Goal: Information Seeking & Learning: Learn about a topic

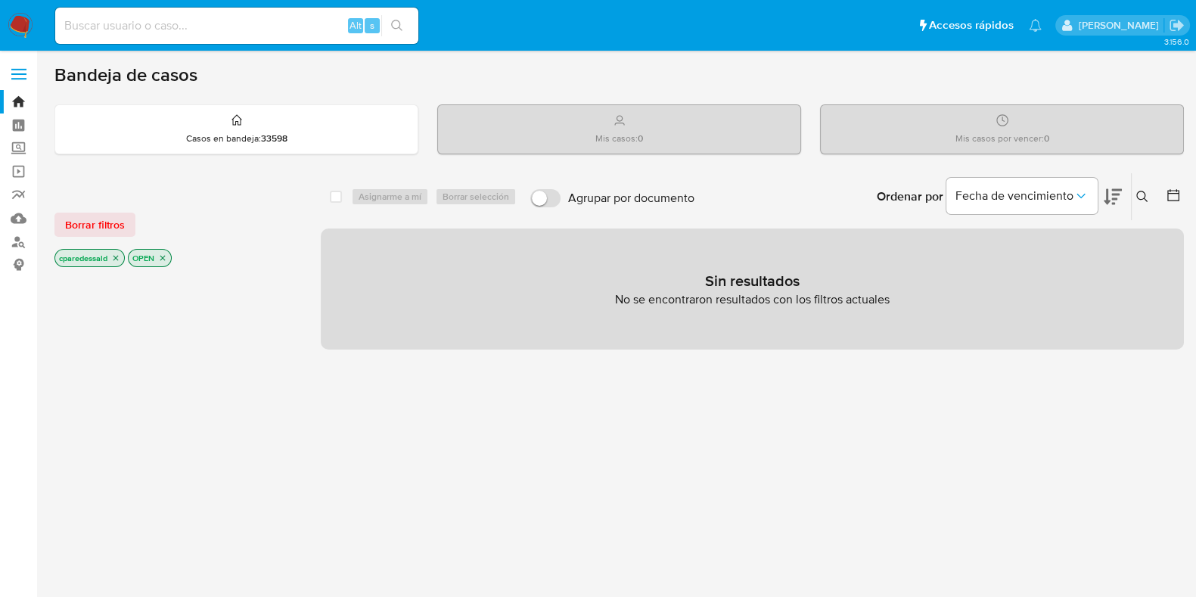
click at [164, 36] on div "Alt s" at bounding box center [236, 26] width 363 height 36
click at [147, 23] on input at bounding box center [236, 26] width 363 height 20
paste input "86177984"
type input "86177984"
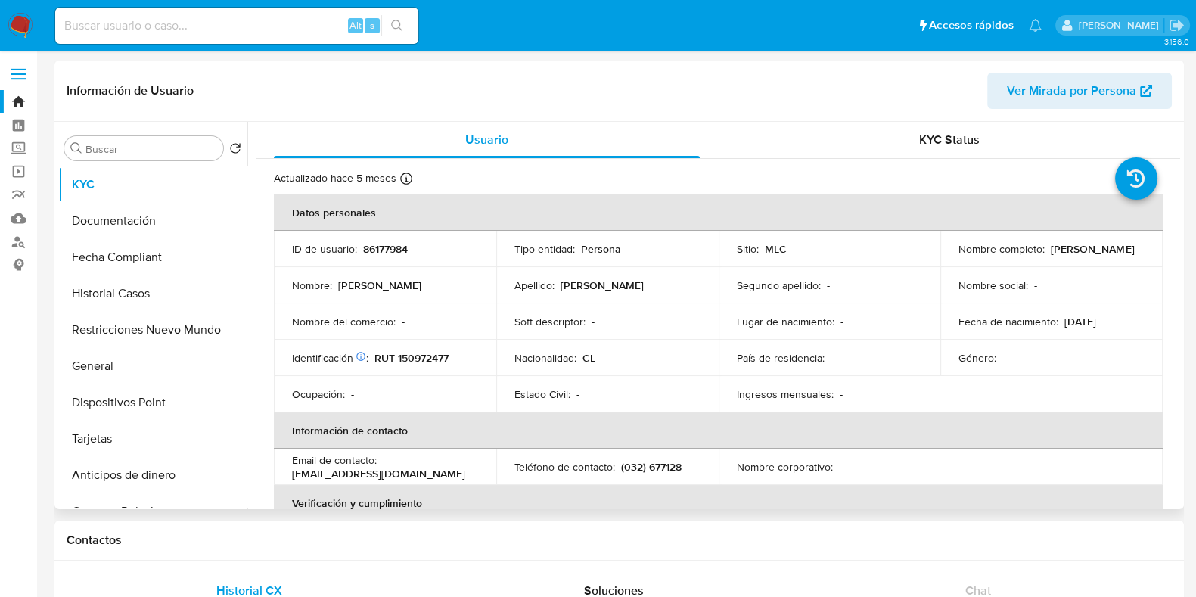
select select "10"
click at [132, 216] on button "Documentación" at bounding box center [146, 221] width 177 height 36
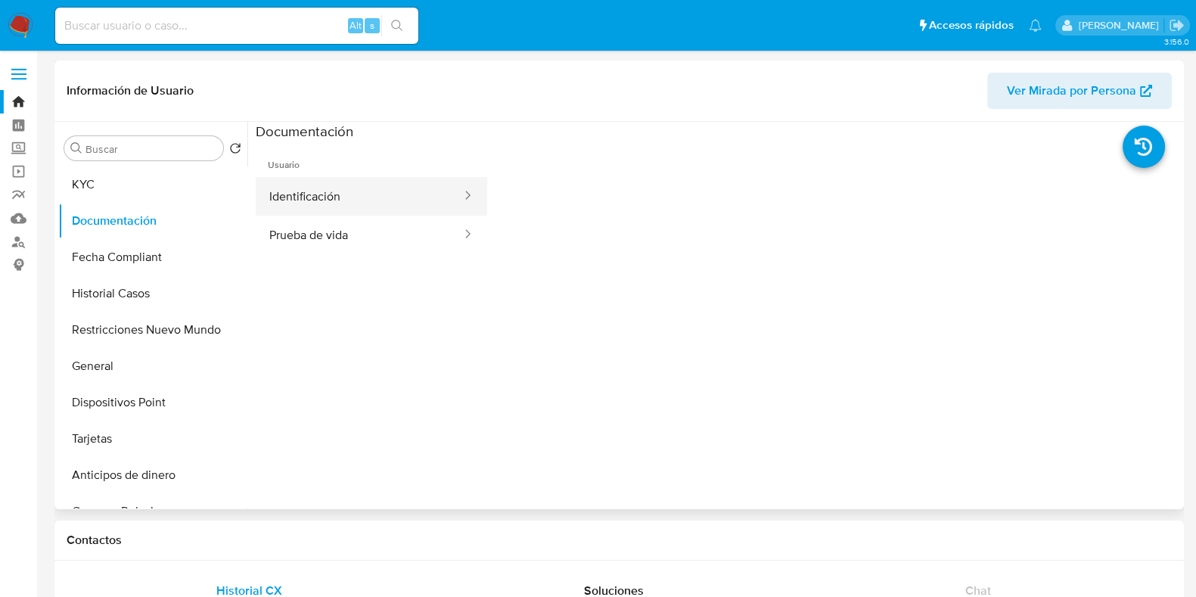
click at [390, 188] on button "Identificación" at bounding box center [359, 196] width 207 height 39
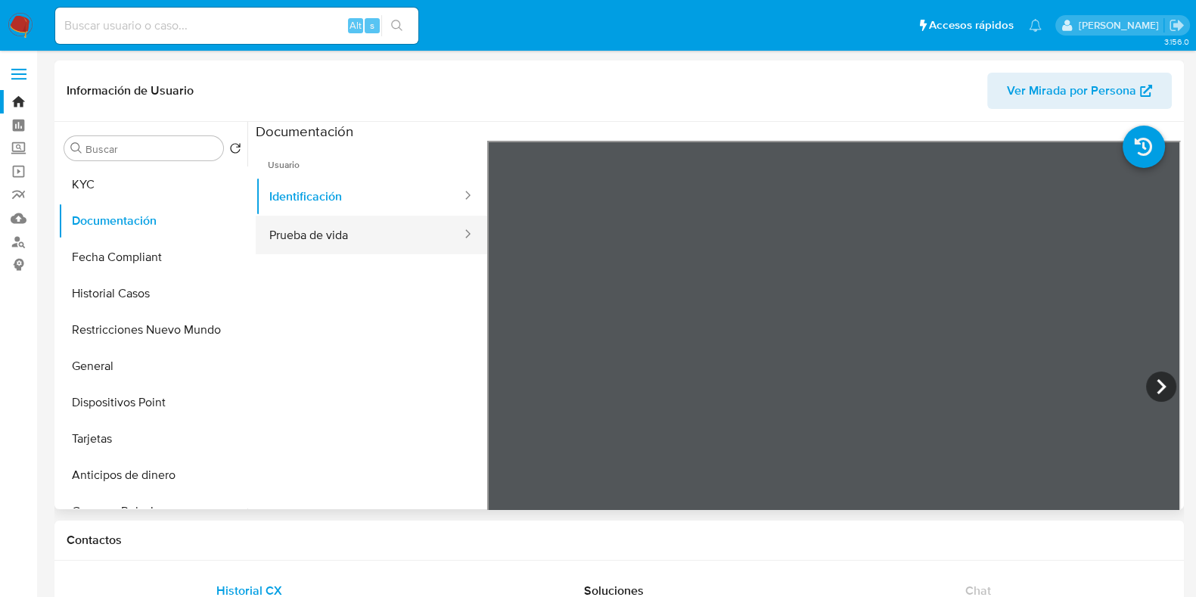
click at [359, 241] on button "Prueba de vida" at bounding box center [359, 235] width 207 height 39
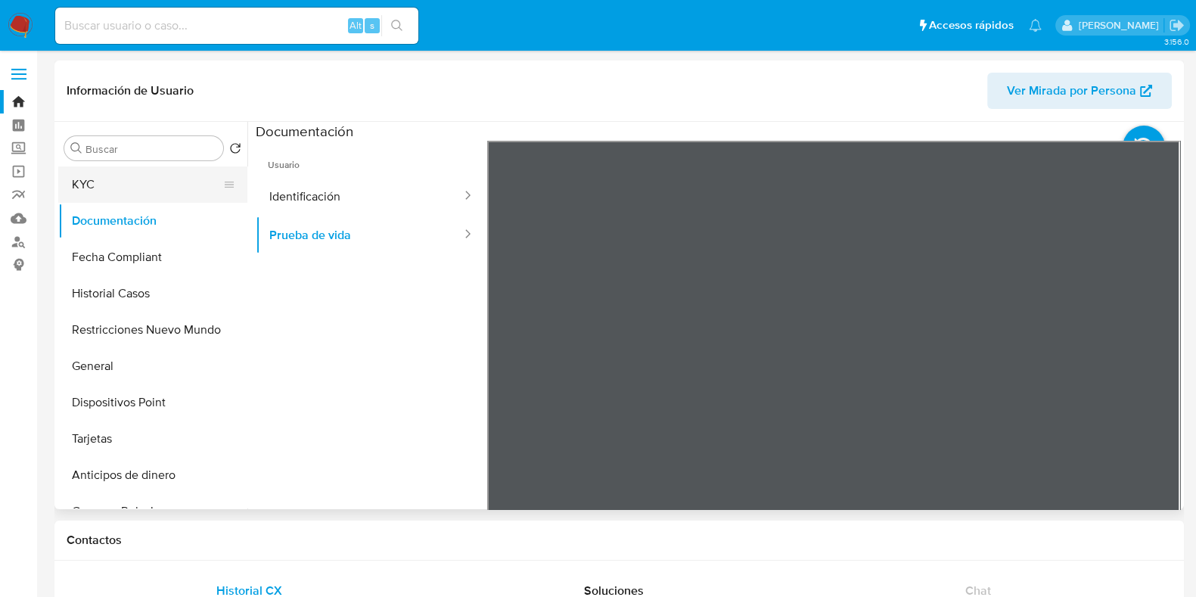
click at [163, 189] on button "KYC" at bounding box center [146, 184] width 177 height 36
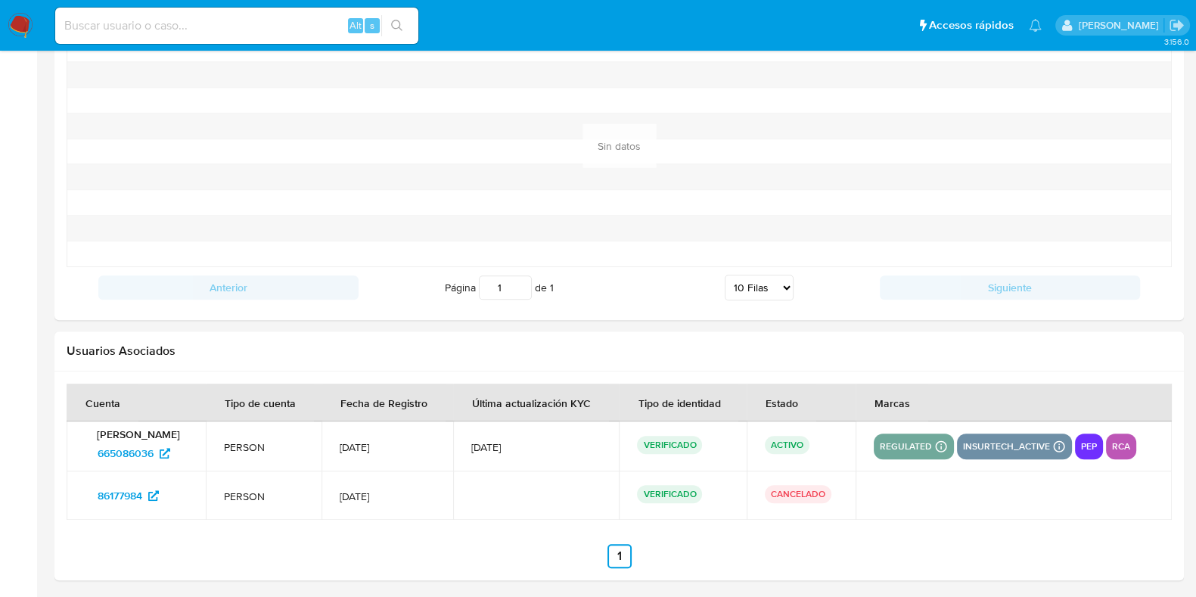
scroll to position [1387, 0]
click at [1097, 445] on p "pep" at bounding box center [1089, 446] width 28 height 18
click at [1122, 446] on p "rca" at bounding box center [1121, 446] width 30 height 18
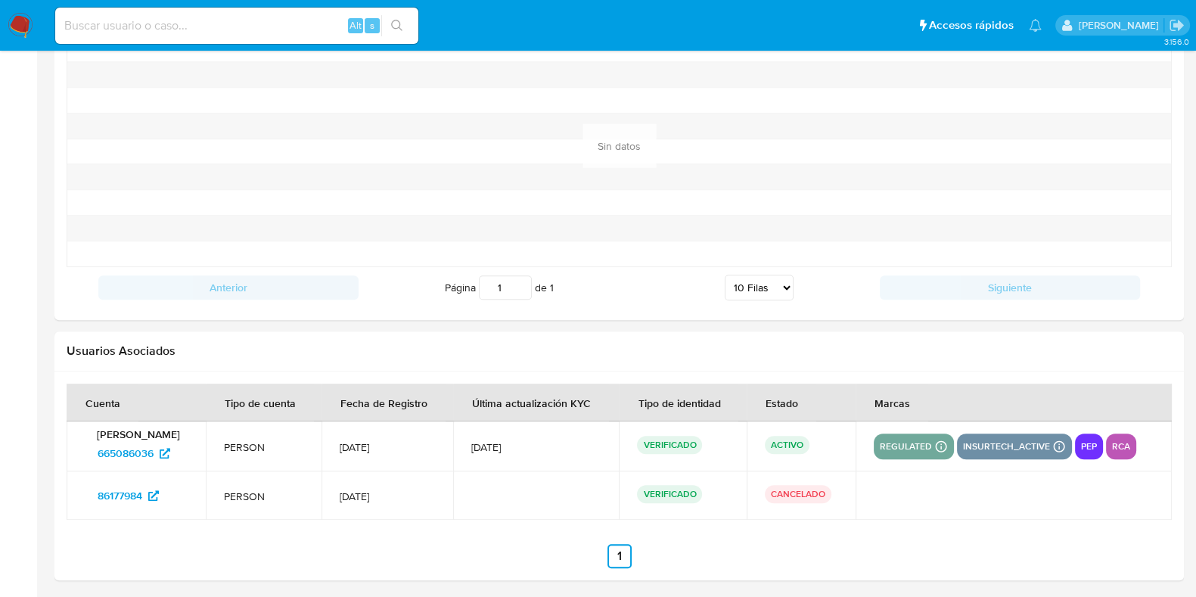
drag, startPoint x: 1122, startPoint y: 446, endPoint x: 1112, endPoint y: 446, distance: 10.6
click at [1122, 446] on p "rca" at bounding box center [1121, 446] width 30 height 18
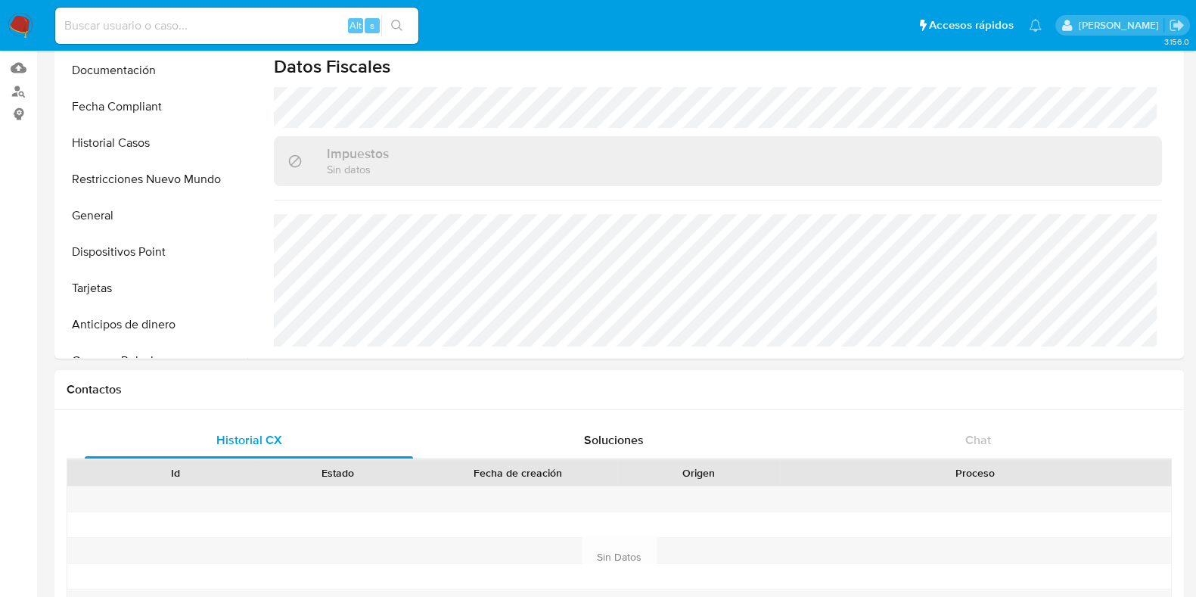
scroll to position [0, 0]
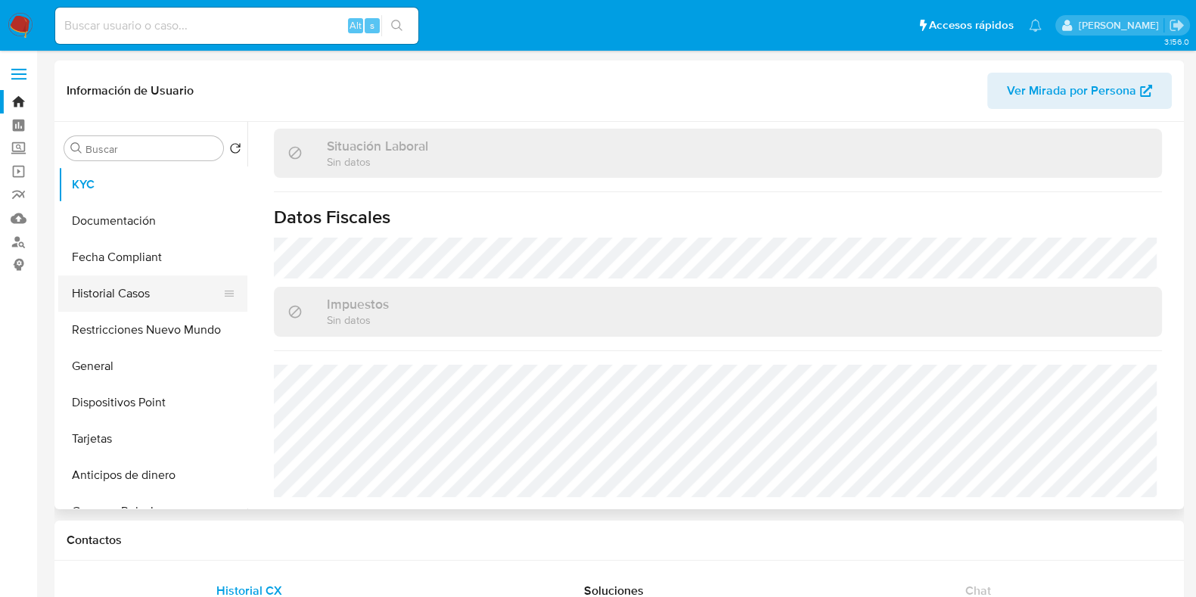
click at [138, 291] on button "Historial Casos" at bounding box center [146, 293] width 177 height 36
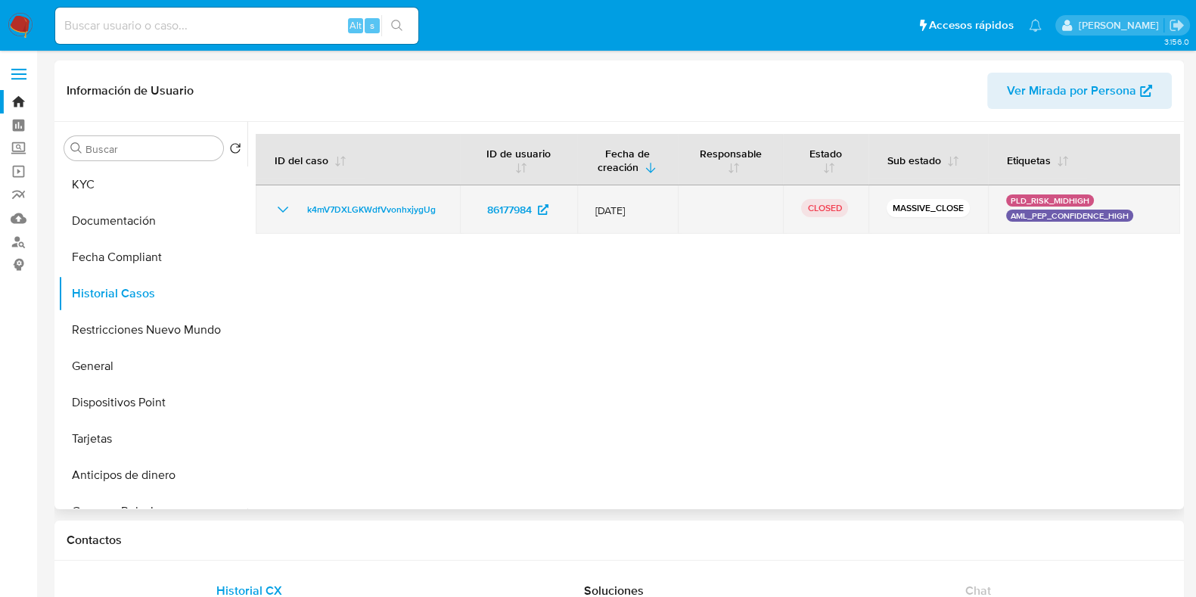
click at [281, 204] on icon "Mostrar/Ocultar" at bounding box center [283, 209] width 18 height 18
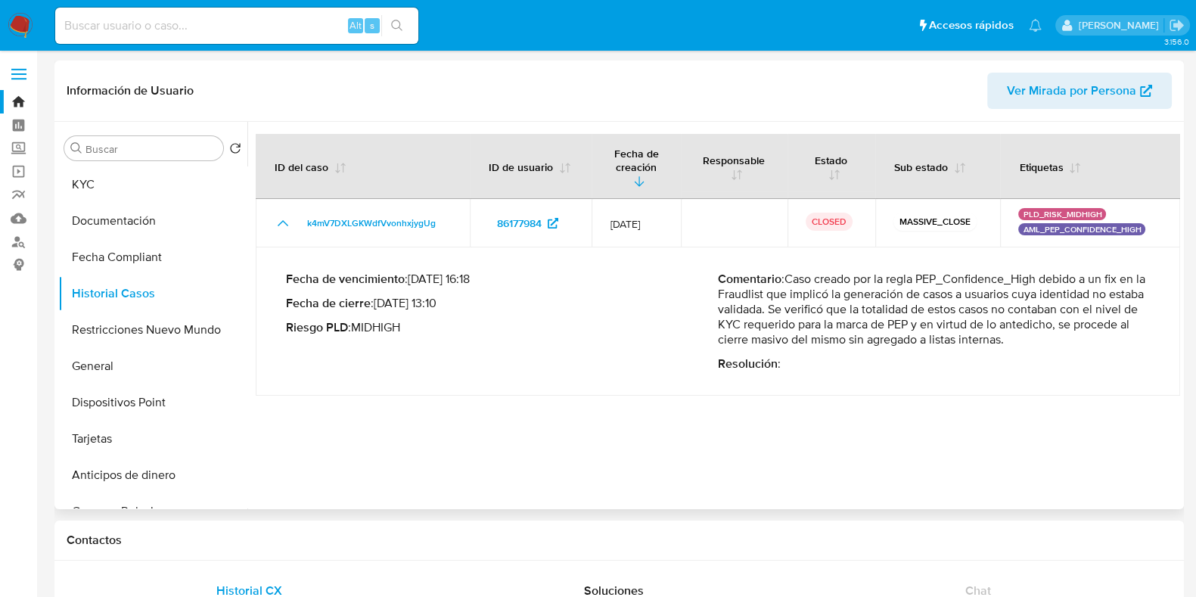
drag, startPoint x: 732, startPoint y: 283, endPoint x: 1038, endPoint y: 322, distance: 308.8
click at [1038, 322] on p "Comentario : Caso creado por la regla PEP_Confidence_High debido a un fix en la…" at bounding box center [934, 310] width 432 height 76
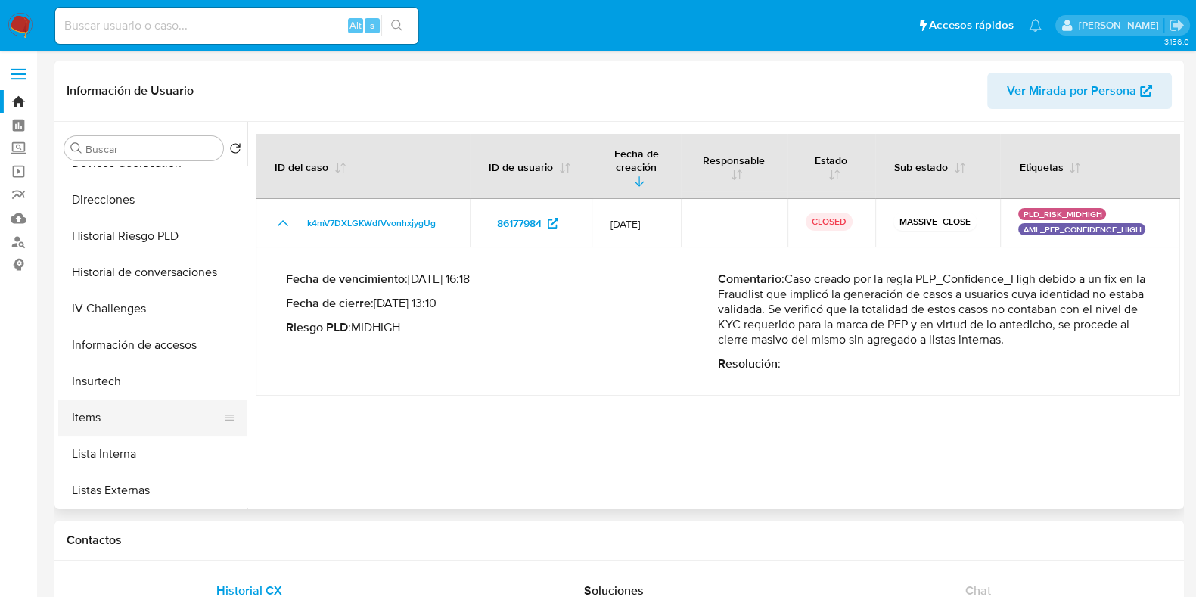
scroll to position [567, 0]
click at [144, 415] on button "Lista Interna" at bounding box center [146, 416] width 177 height 36
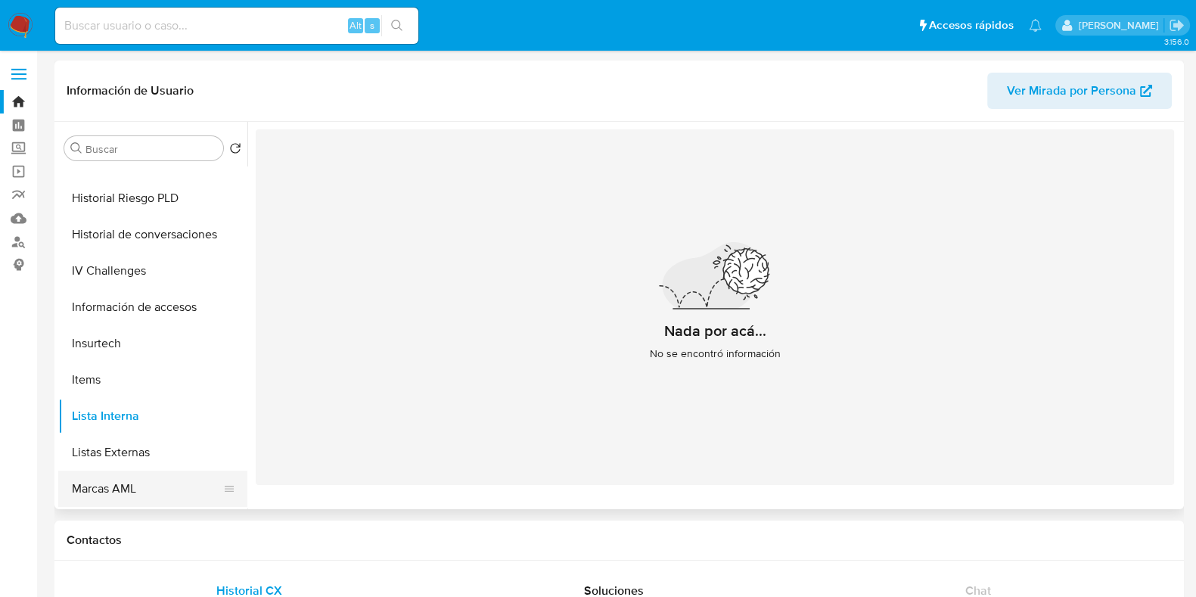
click at [135, 474] on button "Marcas AML" at bounding box center [146, 488] width 177 height 36
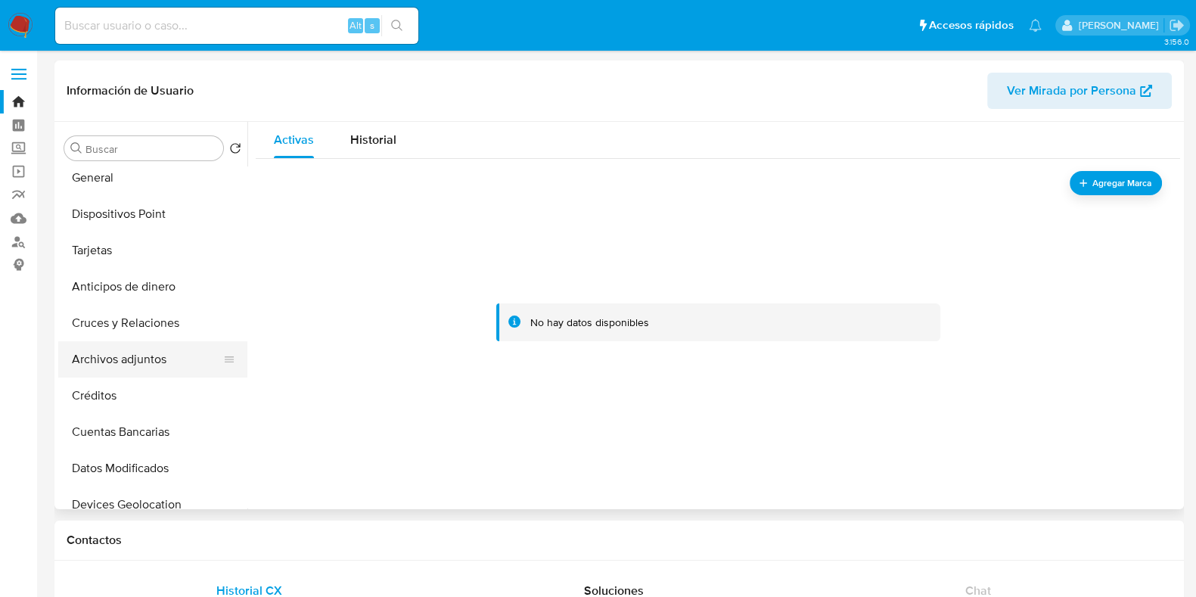
scroll to position [0, 0]
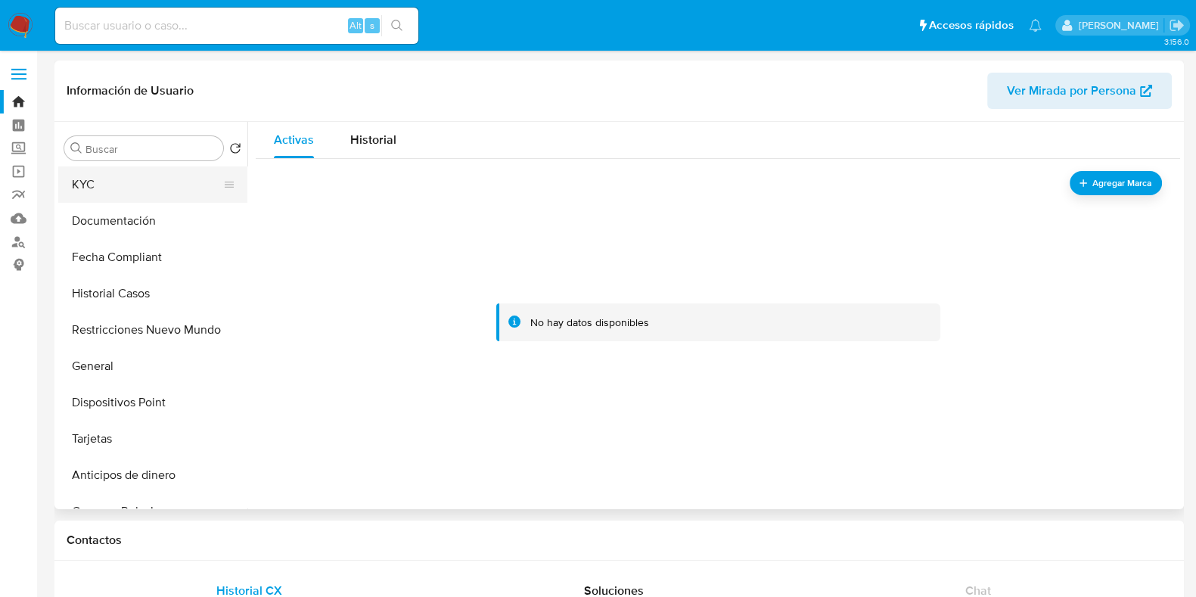
click at [113, 192] on button "KYC" at bounding box center [146, 184] width 177 height 36
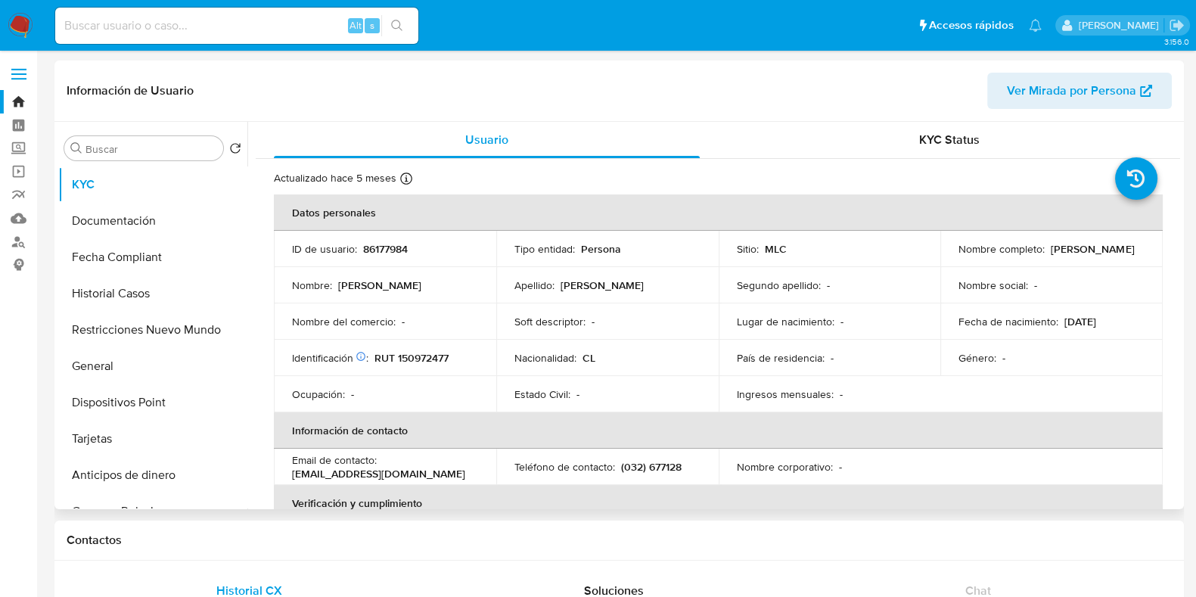
drag, startPoint x: 1072, startPoint y: 262, endPoint x: 949, endPoint y: 259, distance: 123.3
click at [949, 259] on td "Nombre completo : Andrés Longton Herrera" at bounding box center [1051, 249] width 222 height 36
copy p "Andrés Longton Herrera"
click at [210, 13] on div "Alt s" at bounding box center [236, 26] width 363 height 36
click at [212, 24] on input at bounding box center [236, 26] width 363 height 20
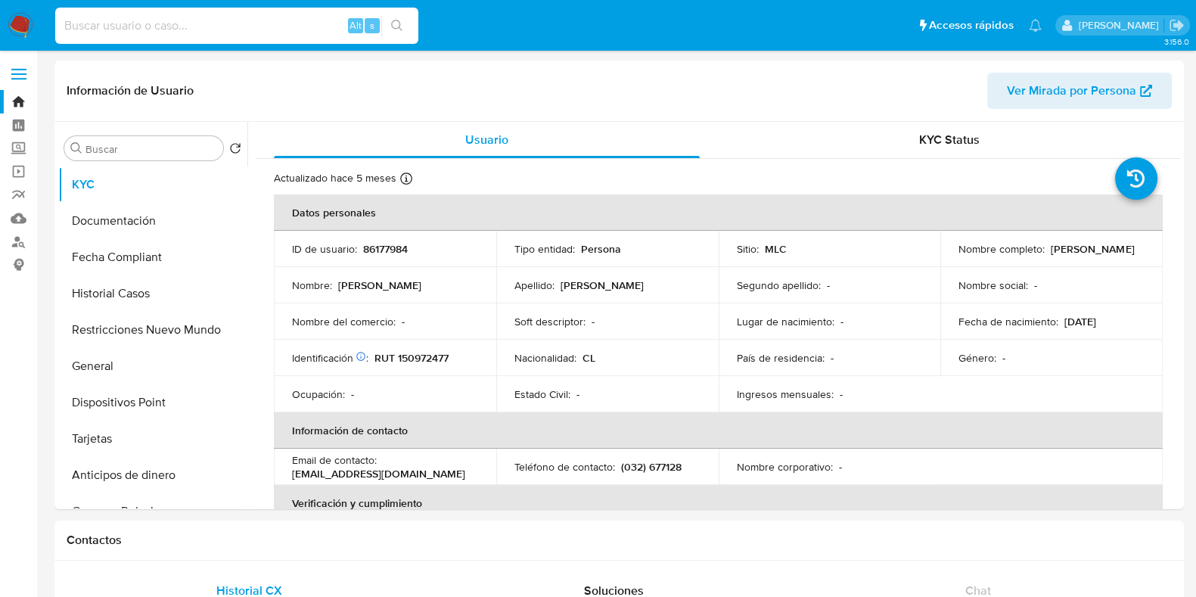
paste input "1203488847"
type input "1203488847"
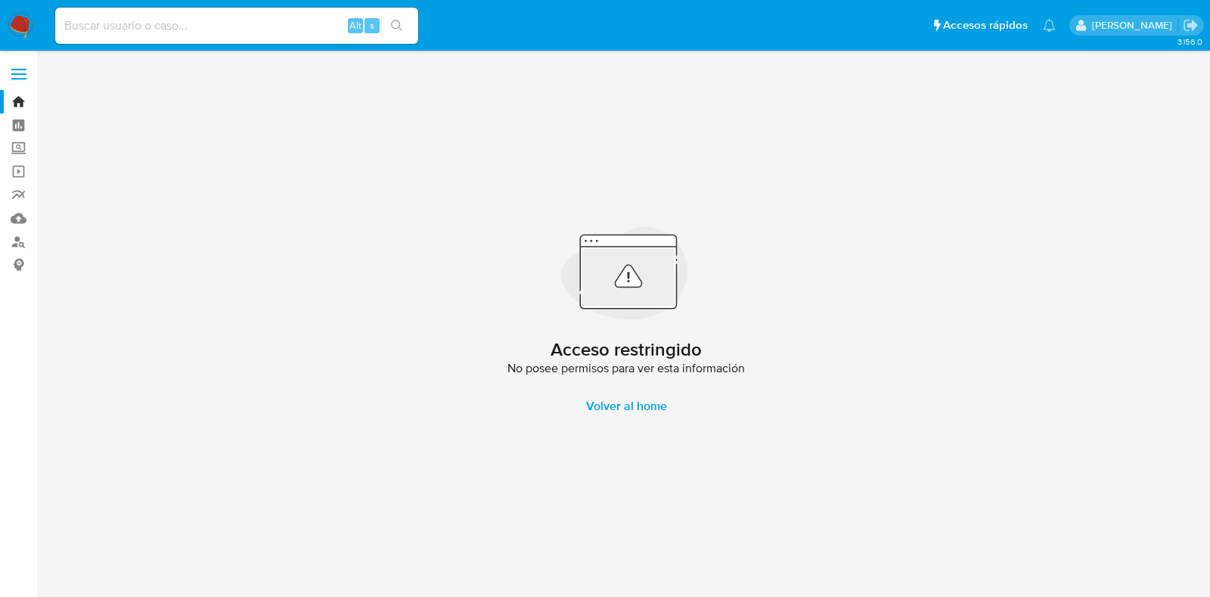
click at [234, 32] on input at bounding box center [236, 26] width 363 height 20
paste input "2450681726"
type input "2450681726"
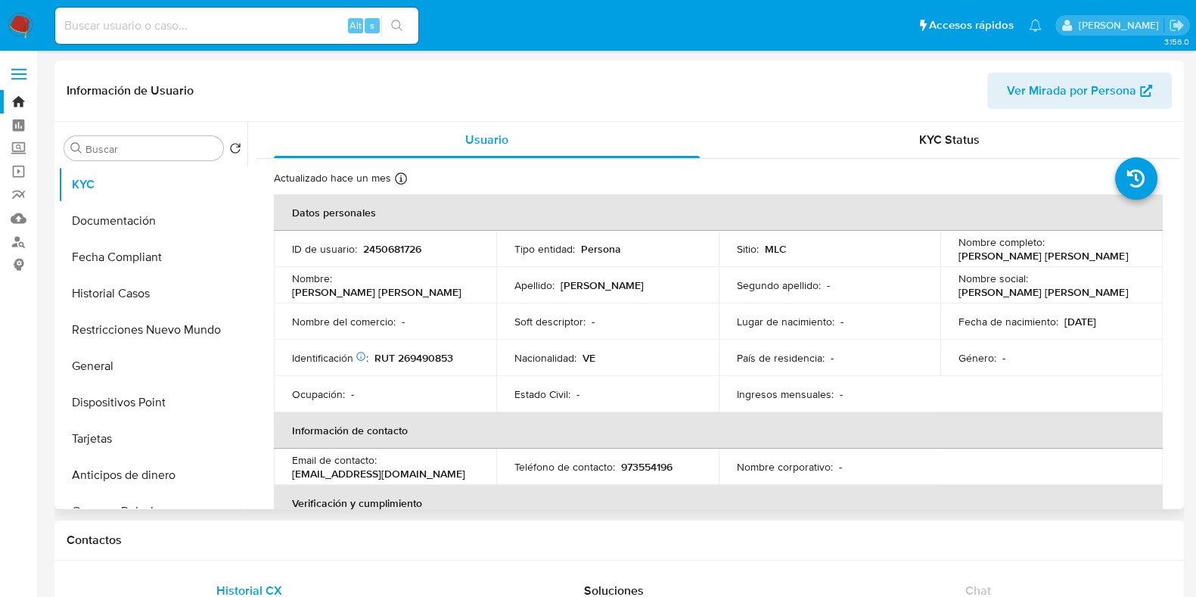
select select "10"
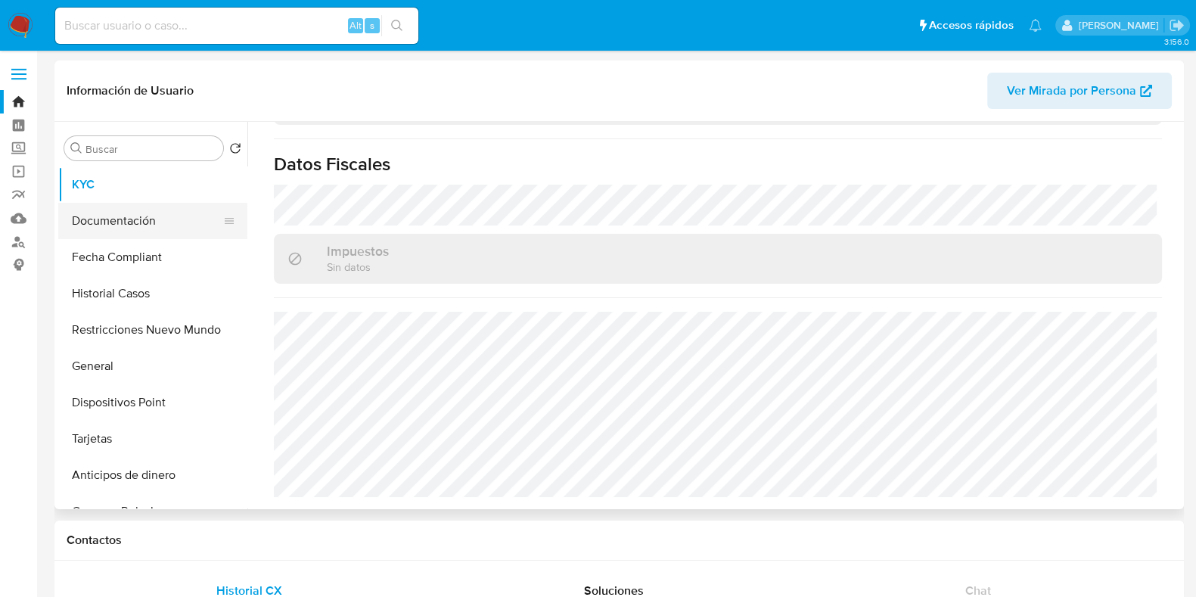
click at [185, 225] on button "Documentación" at bounding box center [146, 221] width 177 height 36
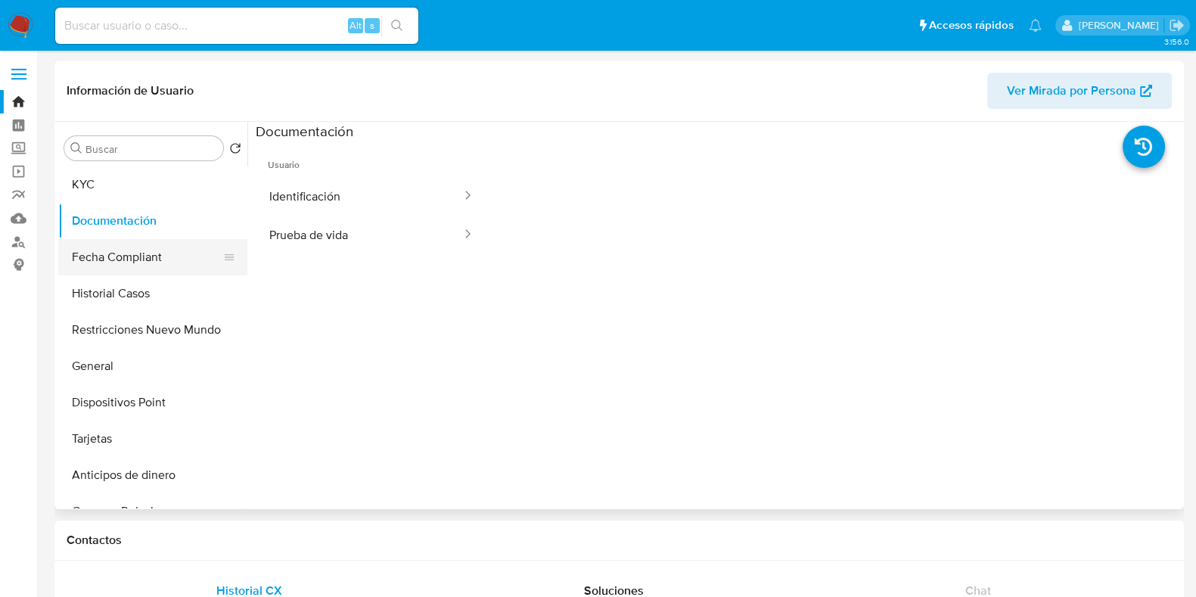
click at [169, 252] on button "Fecha Compliant" at bounding box center [146, 257] width 177 height 36
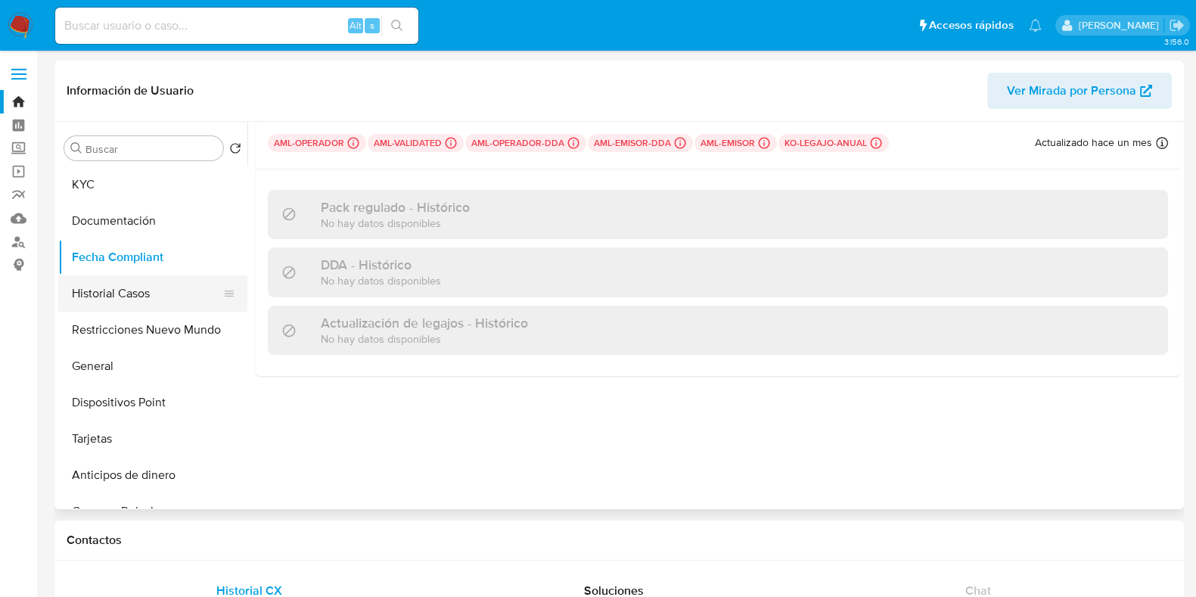
click at [142, 293] on button "Historial Casos" at bounding box center [146, 293] width 177 height 36
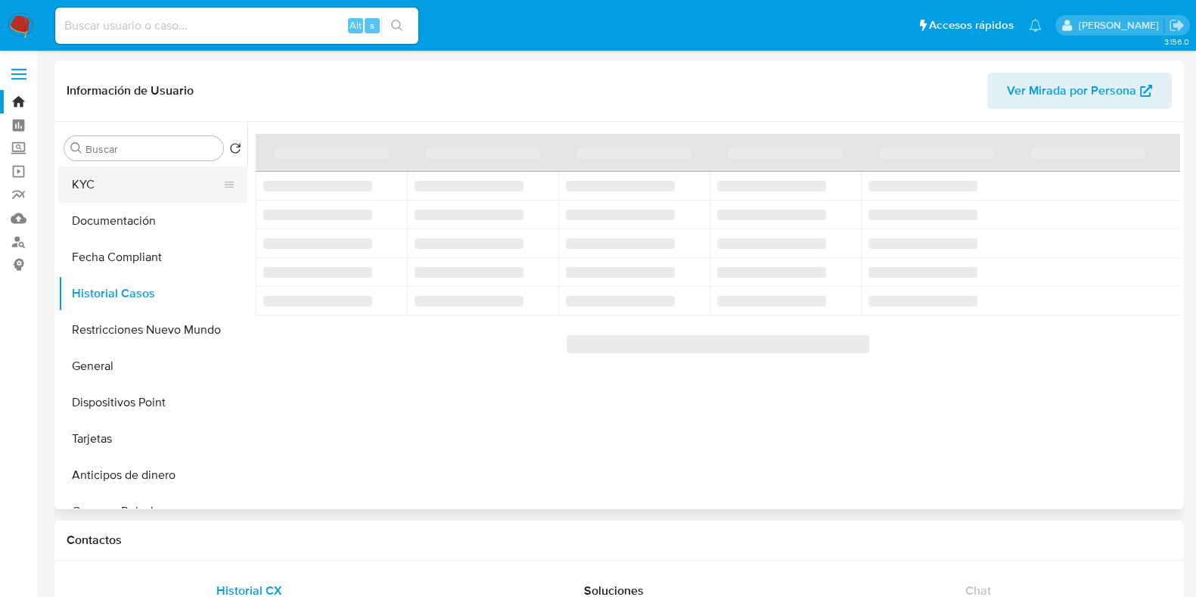
click at [148, 196] on button "KYC" at bounding box center [146, 184] width 177 height 36
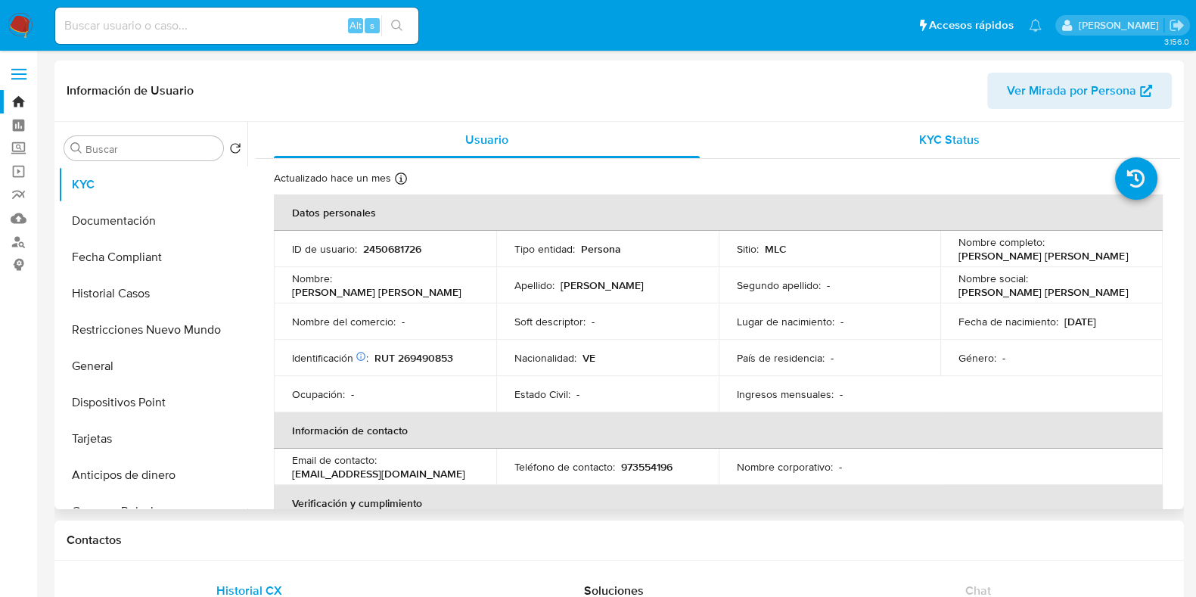
click at [886, 144] on div "KYC Status" at bounding box center [949, 140] width 426 height 36
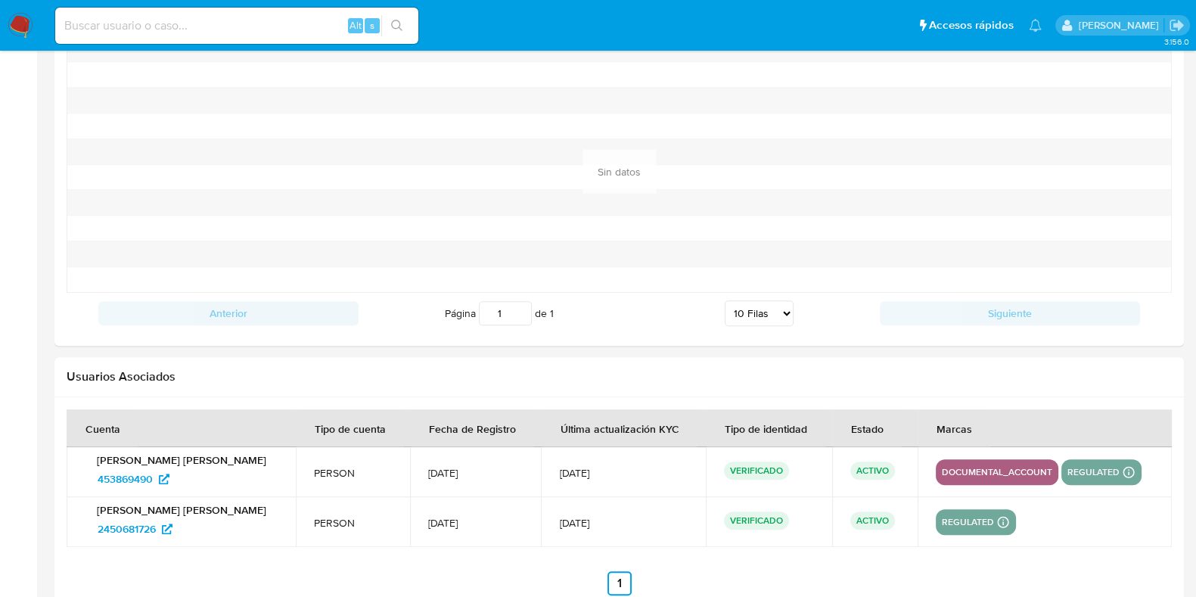
scroll to position [1389, 0]
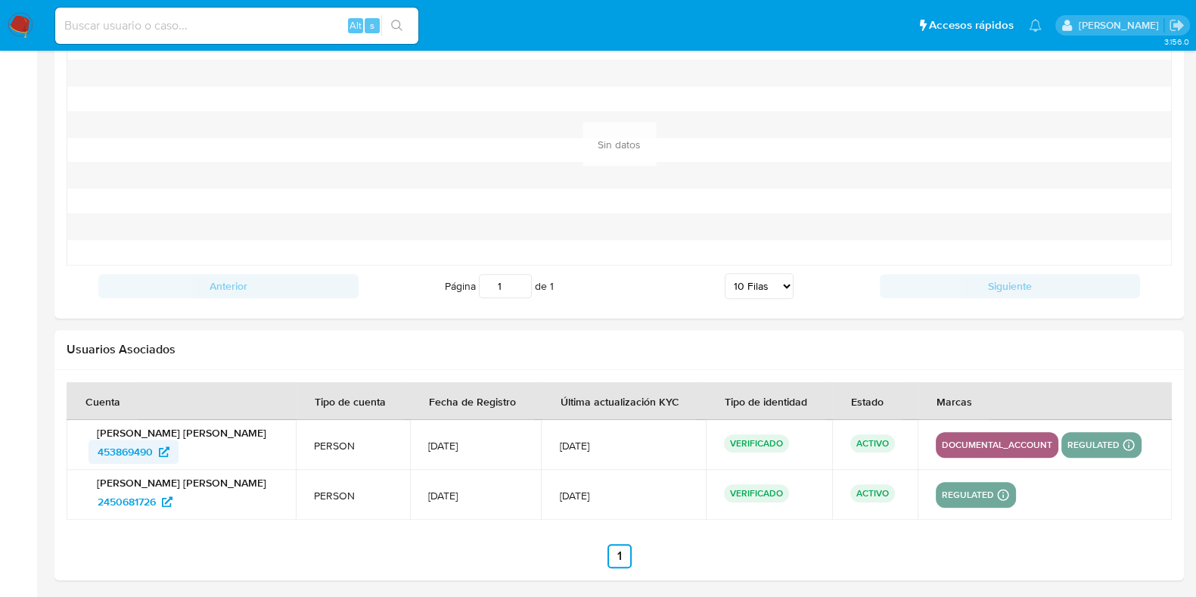
click at [126, 449] on span "453869490" at bounding box center [125, 451] width 55 height 24
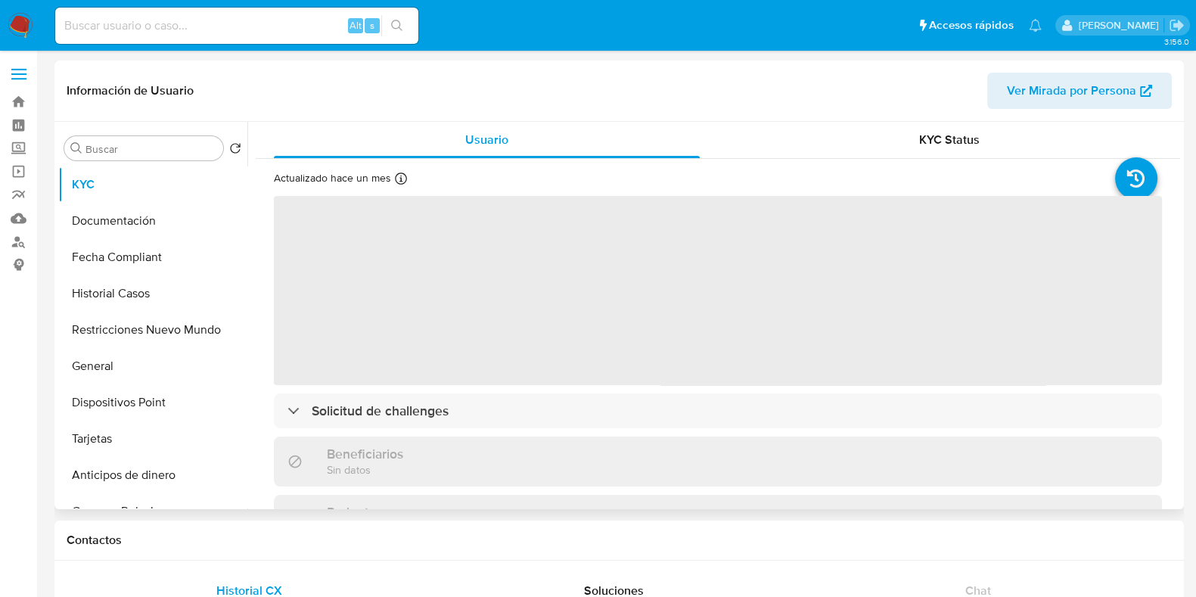
select select "10"
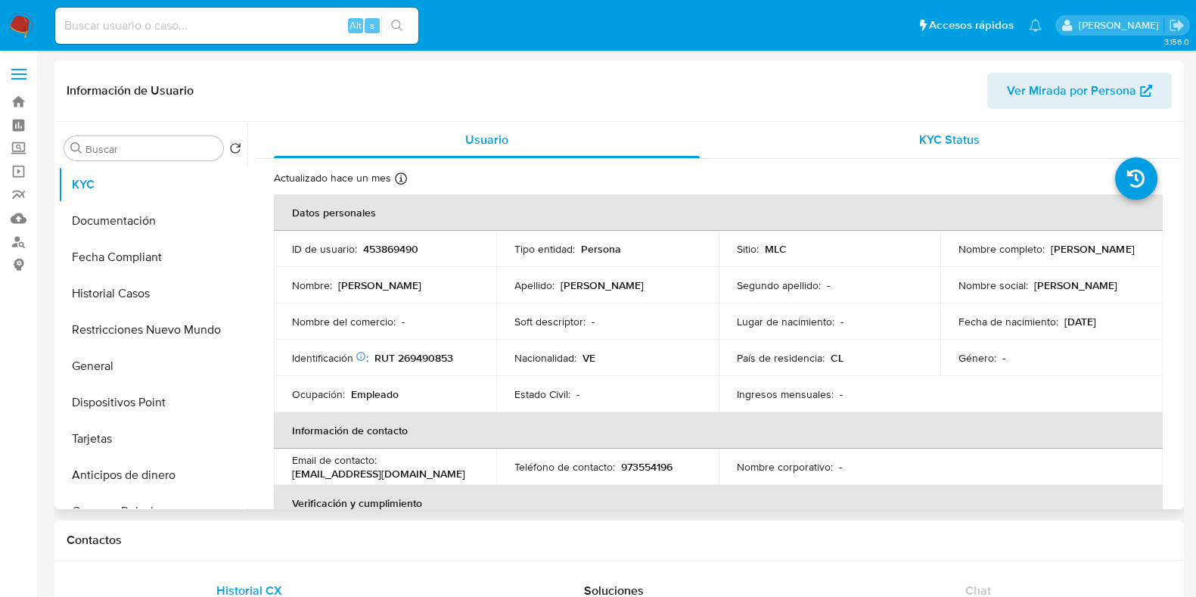
click at [949, 149] on div "KYC Status" at bounding box center [949, 140] width 426 height 36
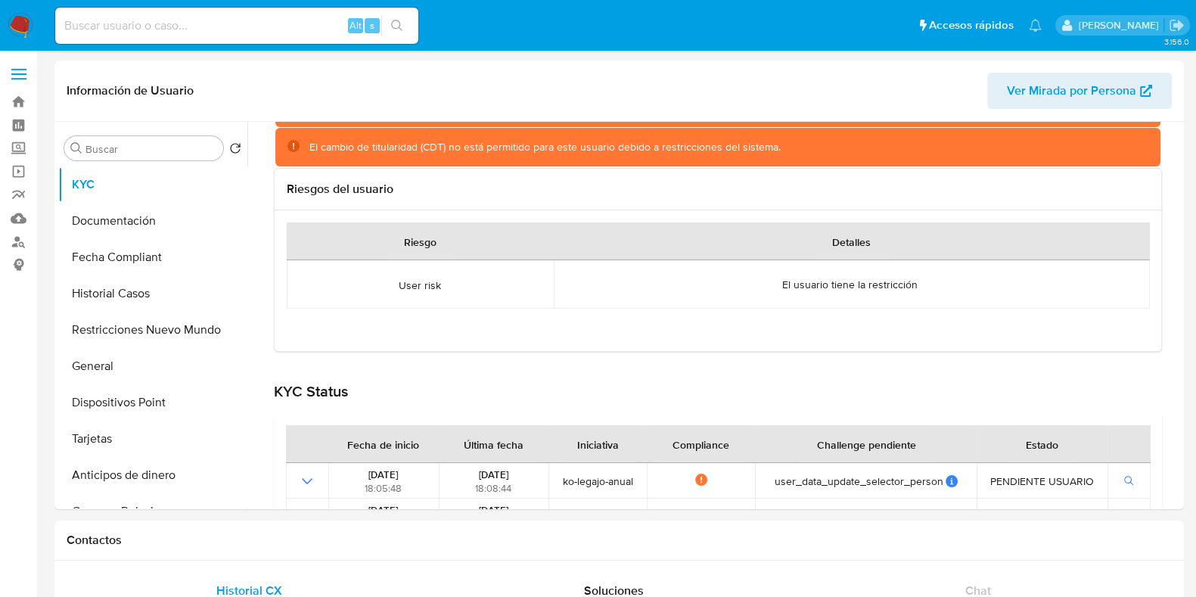
scroll to position [377, 0]
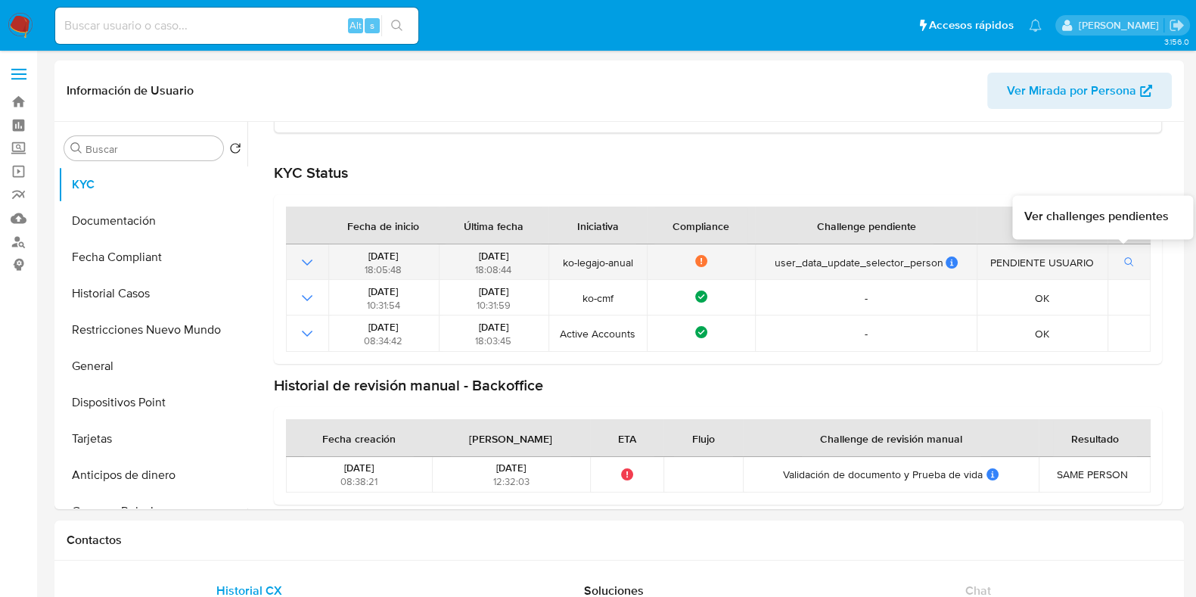
click at [1125, 257] on icon "button" at bounding box center [1128, 261] width 9 height 9
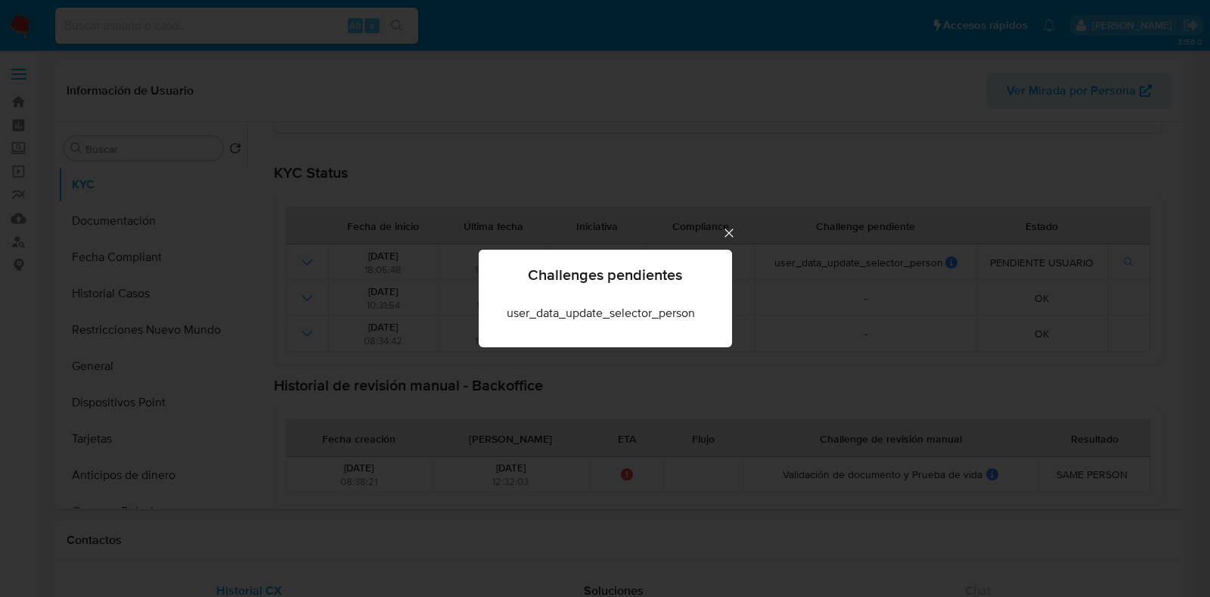
click at [728, 231] on icon "Cerrar" at bounding box center [729, 232] width 15 height 15
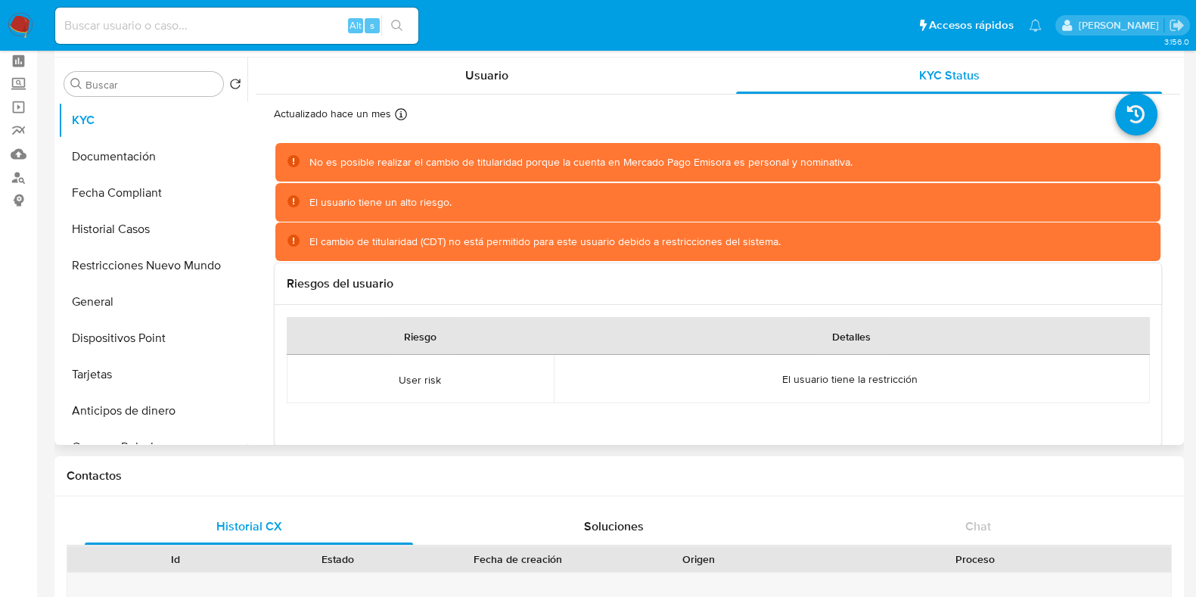
scroll to position [0, 0]
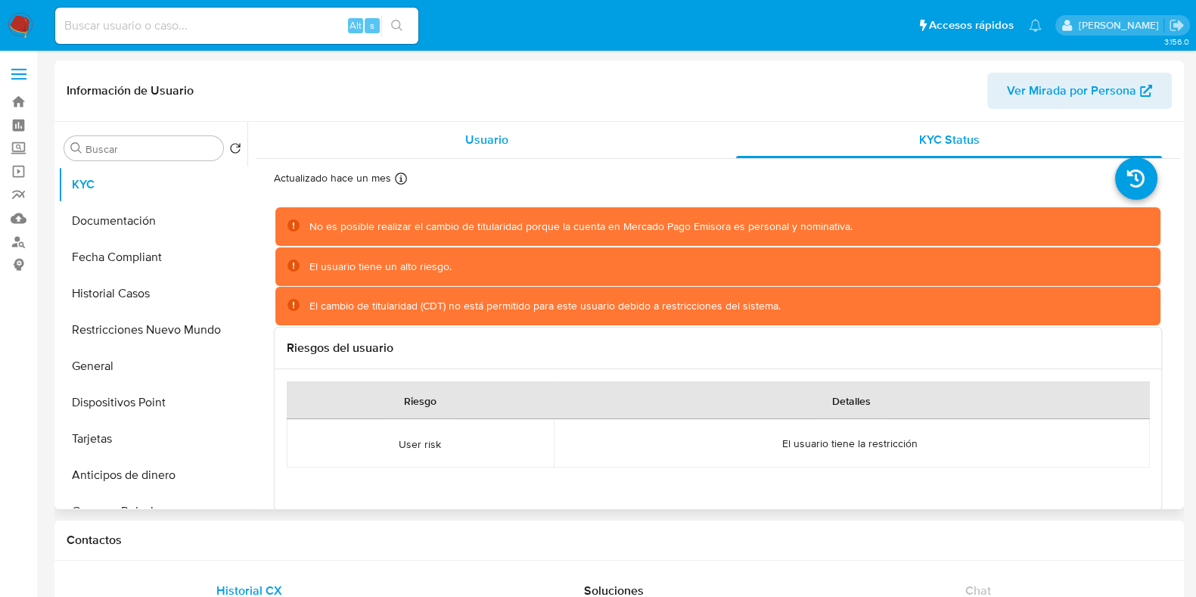
click at [484, 144] on span "Usuario" at bounding box center [486, 139] width 43 height 17
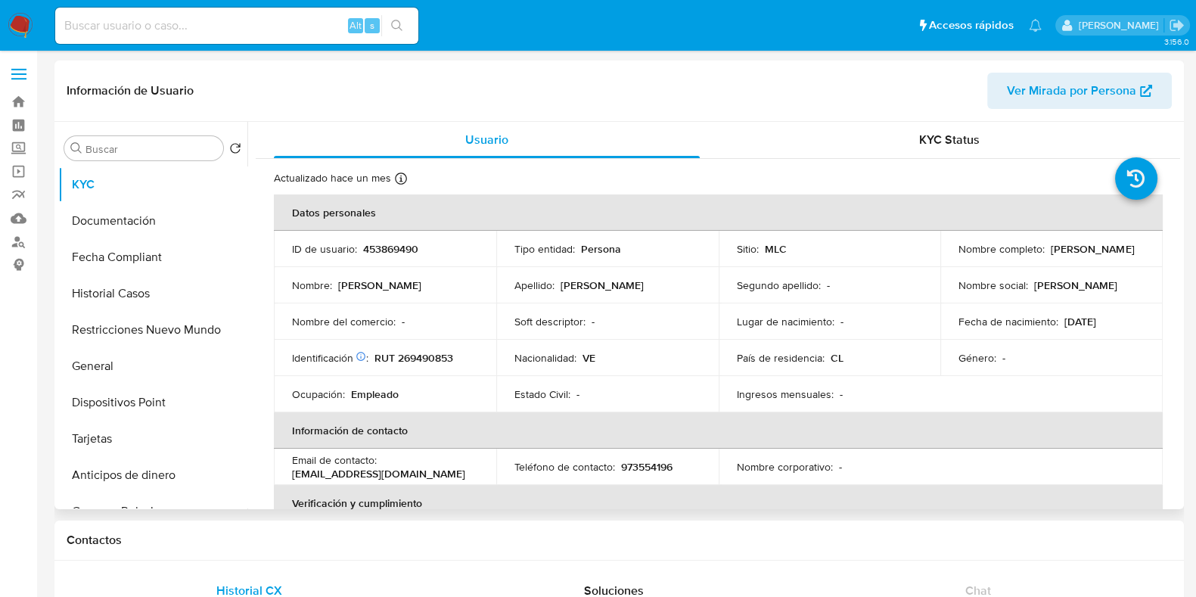
drag, startPoint x: 1100, startPoint y: 251, endPoint x: 947, endPoint y: 259, distance: 153.8
click at [947, 259] on td "Nombre completo : [PERSON_NAME]" at bounding box center [1051, 249] width 222 height 36
copy p "[PERSON_NAME]"
click at [196, 18] on input at bounding box center [236, 26] width 363 height 20
paste input "1193594822"
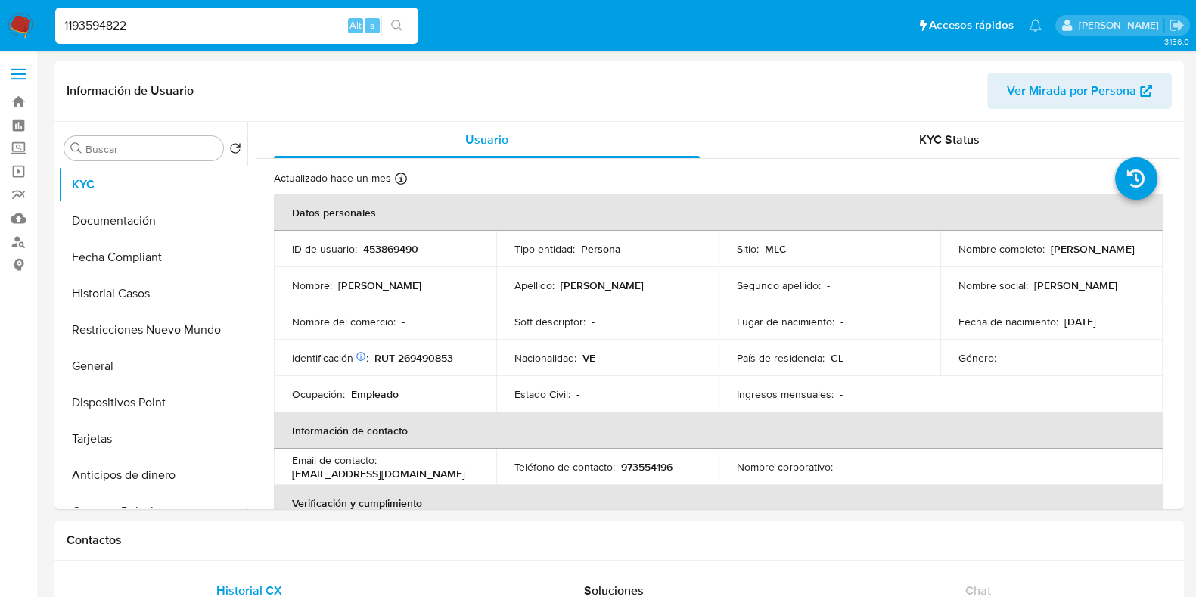
type input "1193594822"
select select "10"
click at [85, 219] on button "Documentación" at bounding box center [146, 221] width 177 height 36
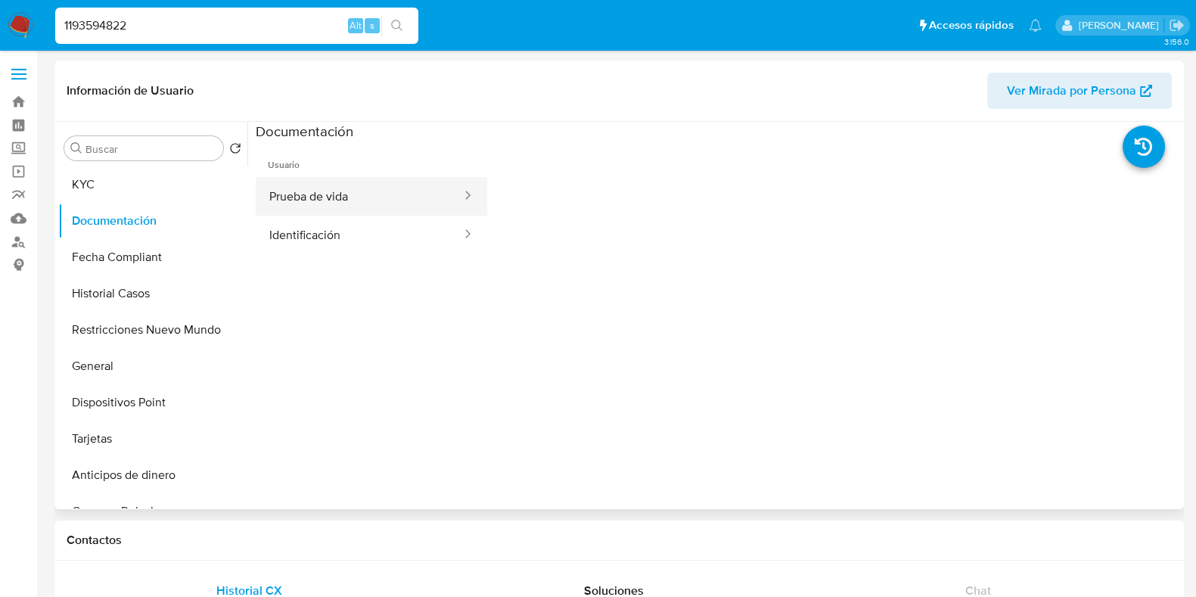
click at [372, 198] on button "Prueba de vida" at bounding box center [359, 196] width 207 height 39
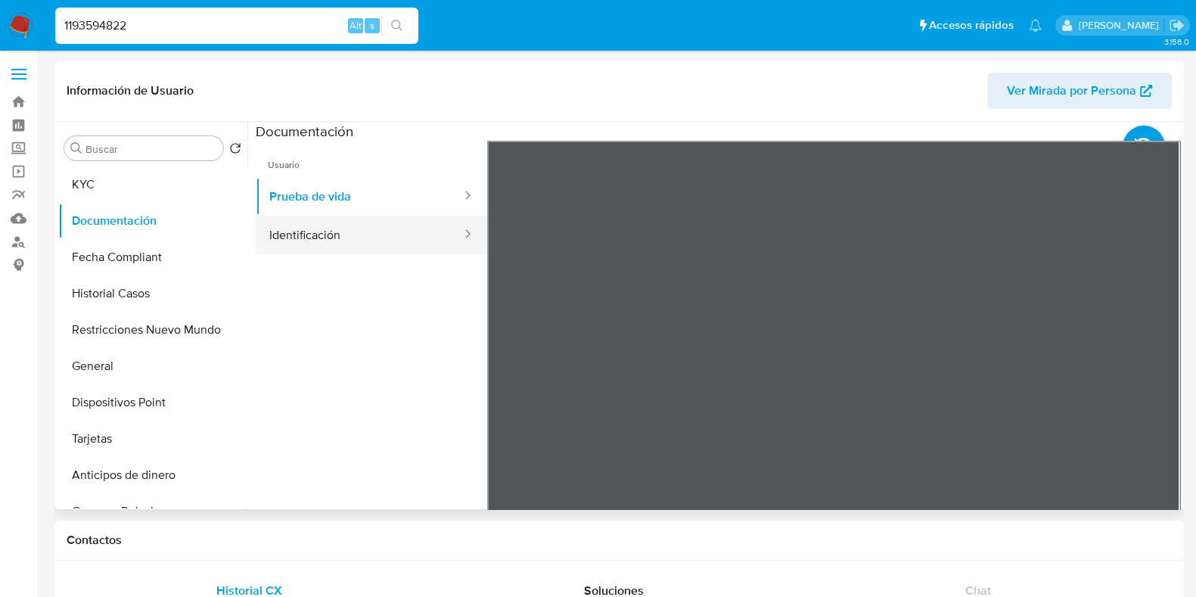
click at [411, 242] on button "Identificación" at bounding box center [359, 235] width 207 height 39
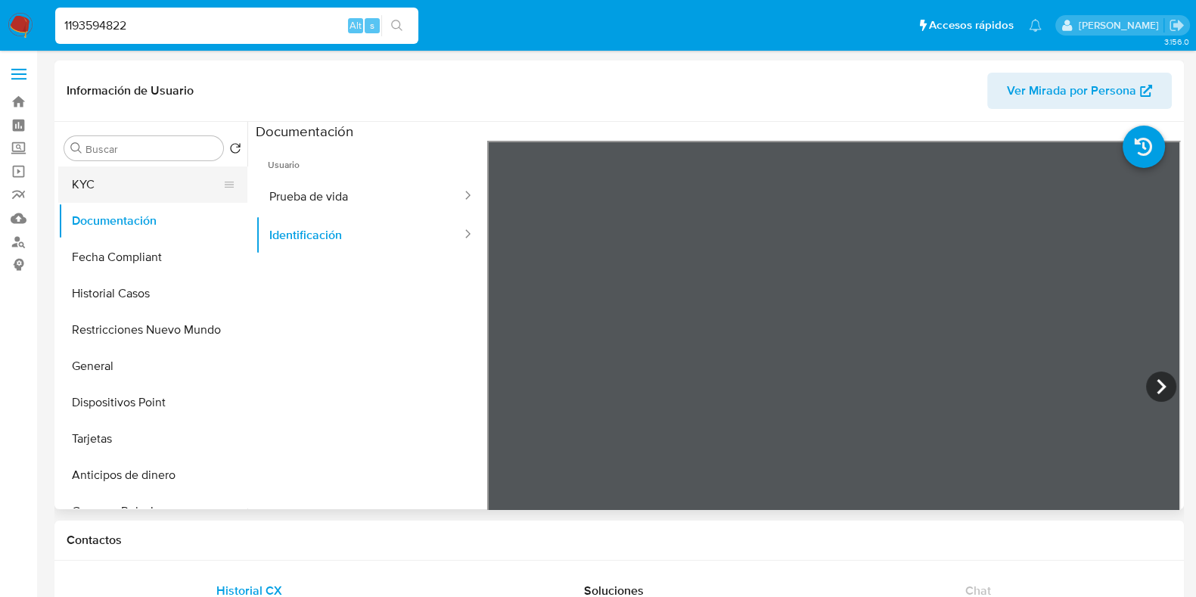
click at [115, 194] on button "KYC" at bounding box center [146, 184] width 177 height 36
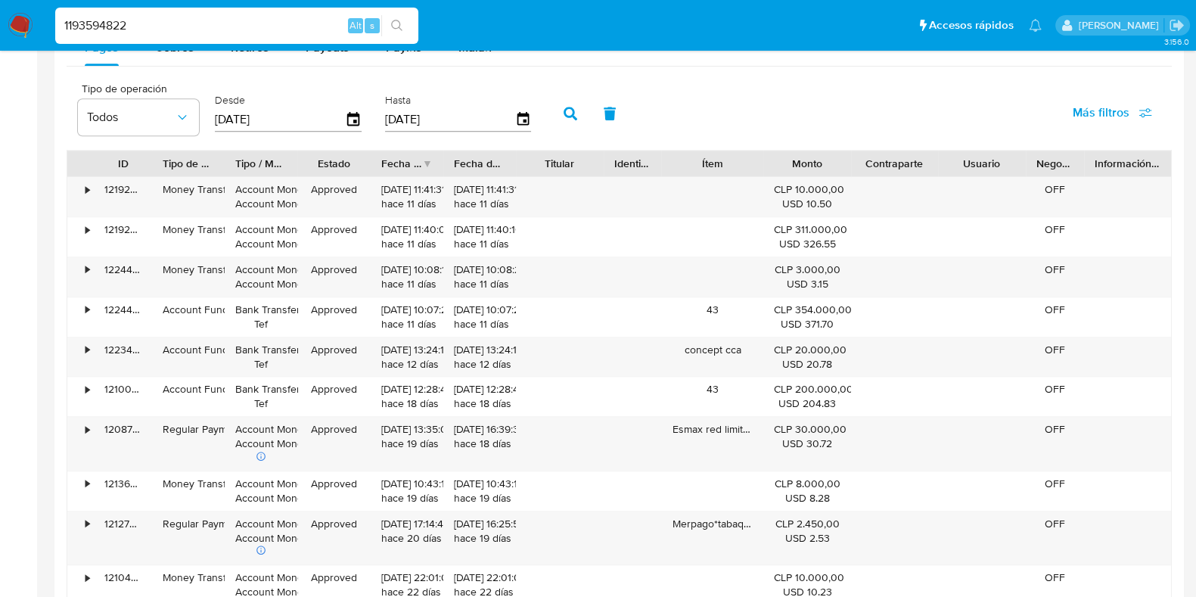
scroll to position [1640, 0]
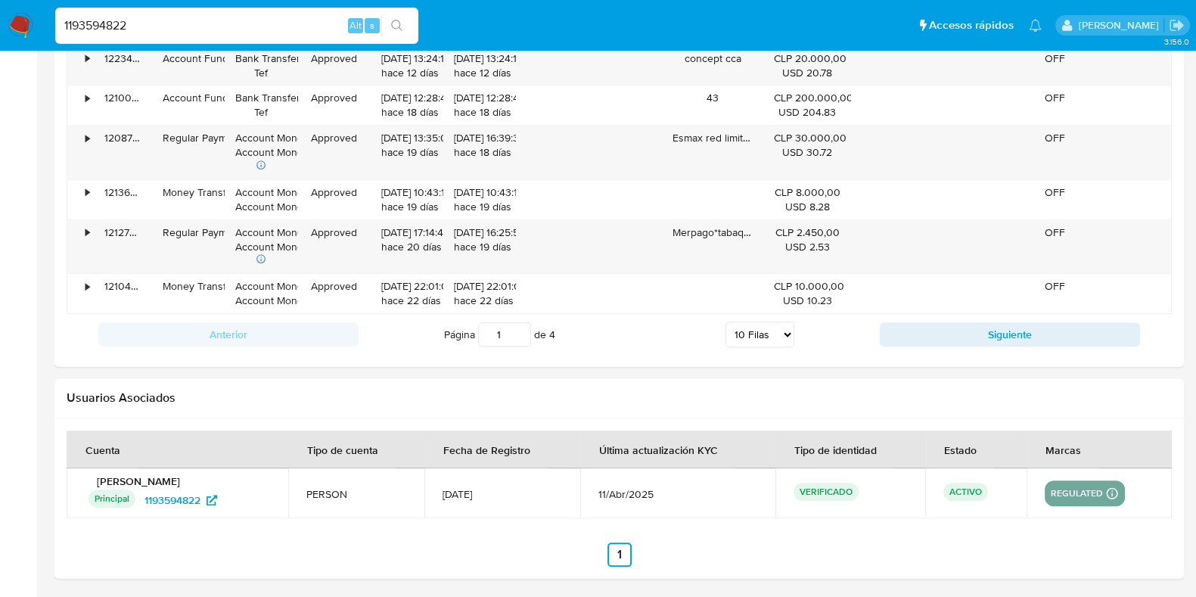
drag, startPoint x: 151, startPoint y: 28, endPoint x: -8, endPoint y: 27, distance: 158.8
paste input "465577793"
type input "465577793"
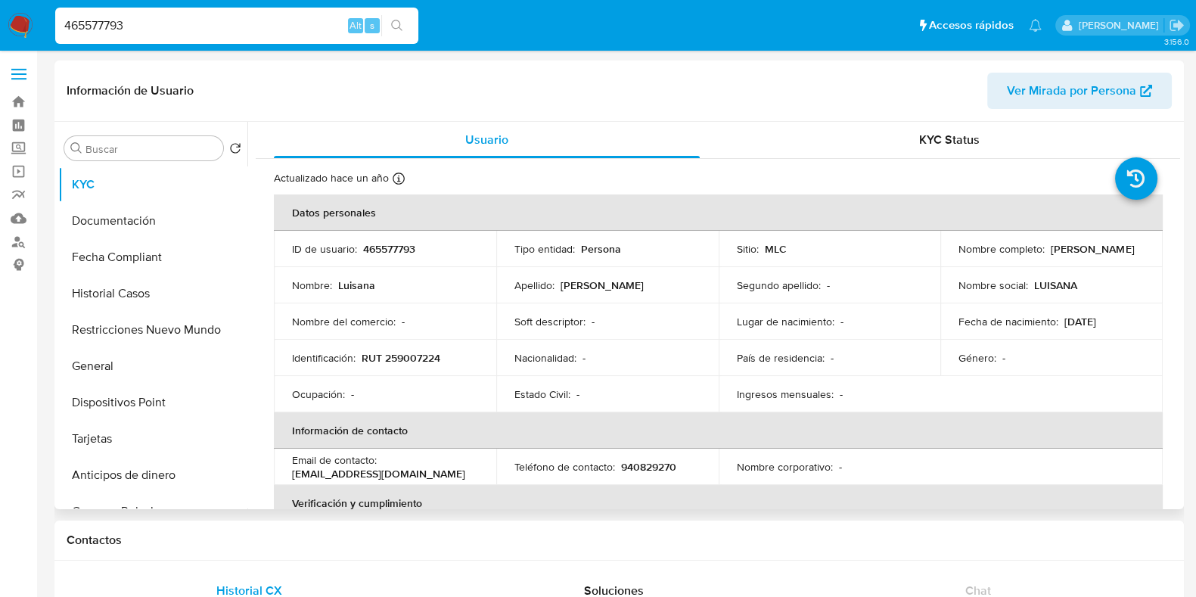
select select "10"
click at [120, 217] on button "Documentación" at bounding box center [146, 221] width 177 height 36
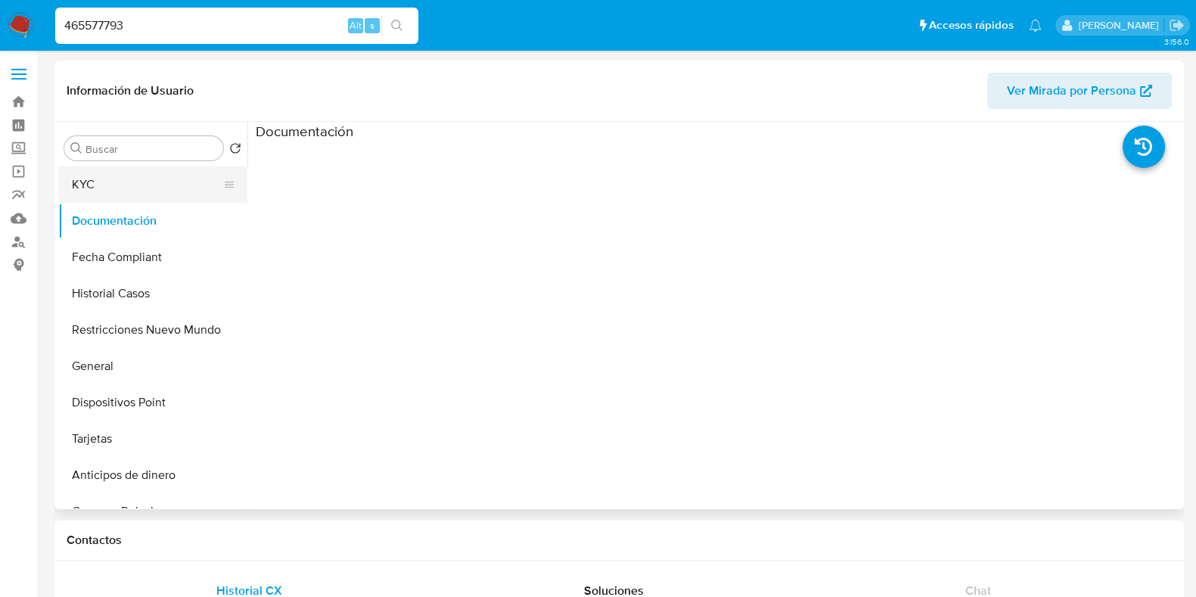
click at [76, 176] on button "KYC" at bounding box center [146, 184] width 177 height 36
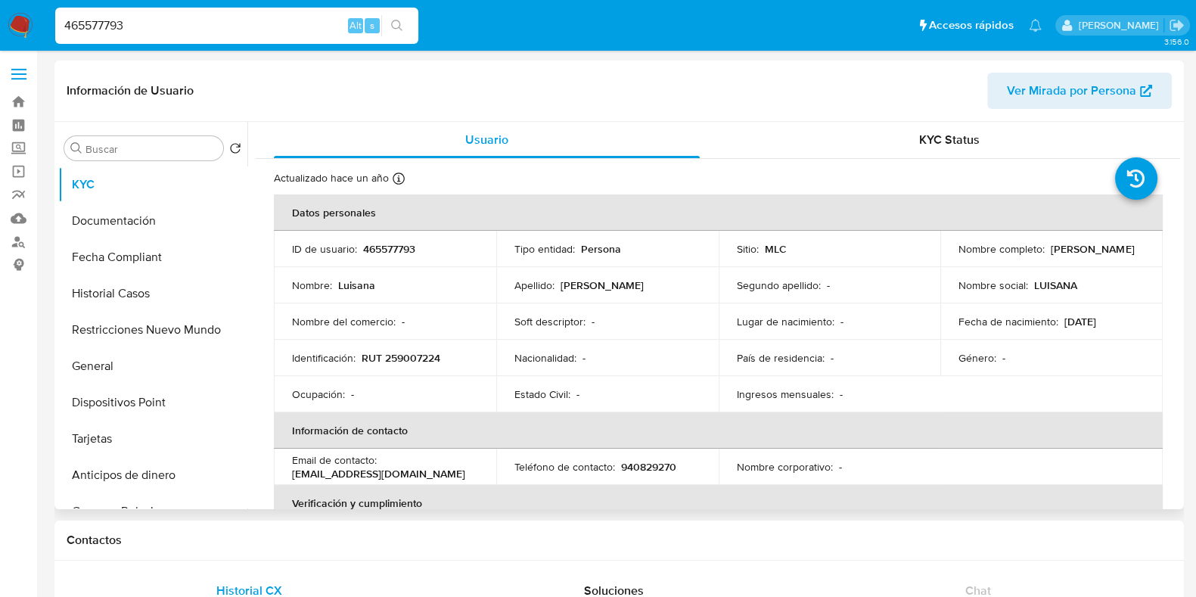
drag, startPoint x: 1080, startPoint y: 256, endPoint x: 947, endPoint y: 256, distance: 133.1
click at [947, 256] on td "Nombre completo : [PERSON_NAME]" at bounding box center [1051, 249] width 222 height 36
copy p "[PERSON_NAME]"
drag, startPoint x: 182, startPoint y: 32, endPoint x: 36, endPoint y: 32, distance: 146.0
click at [36, 32] on nav "Pausado Ver notificaciones 465577793 Alt s Accesos rápidos Presiona las siguien…" at bounding box center [598, 25] width 1196 height 51
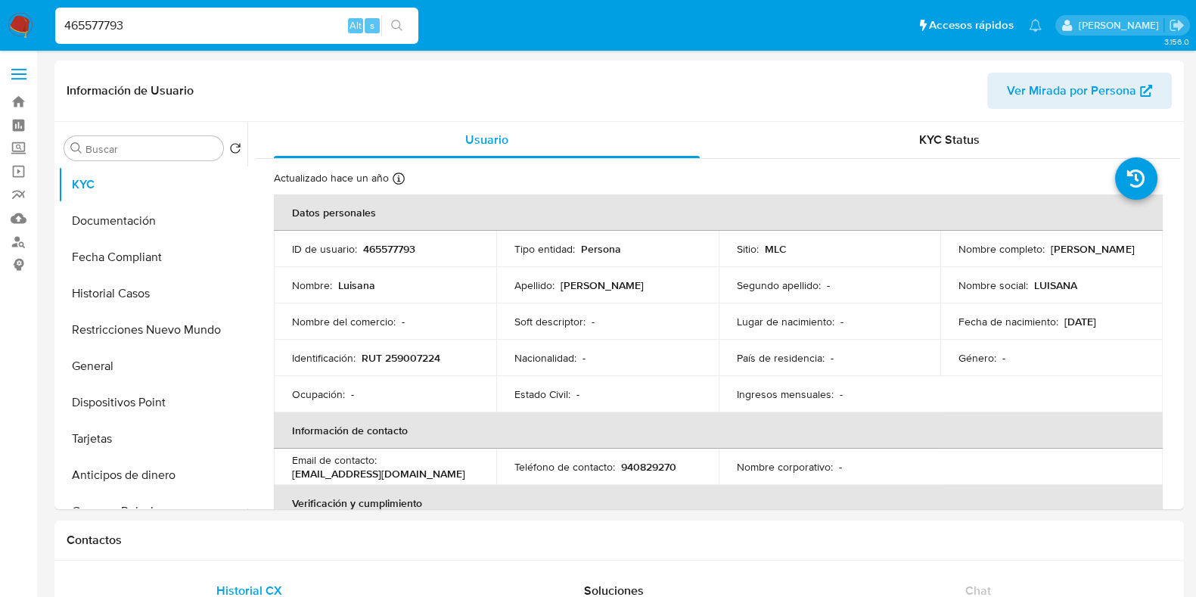
paste input "338942271"
type input "338942271"
select select "10"
drag, startPoint x: 1100, startPoint y: 255, endPoint x: 942, endPoint y: 262, distance: 159.0
click at [942, 262] on td "Nombre completo : [PERSON_NAME]" at bounding box center [1051, 249] width 222 height 36
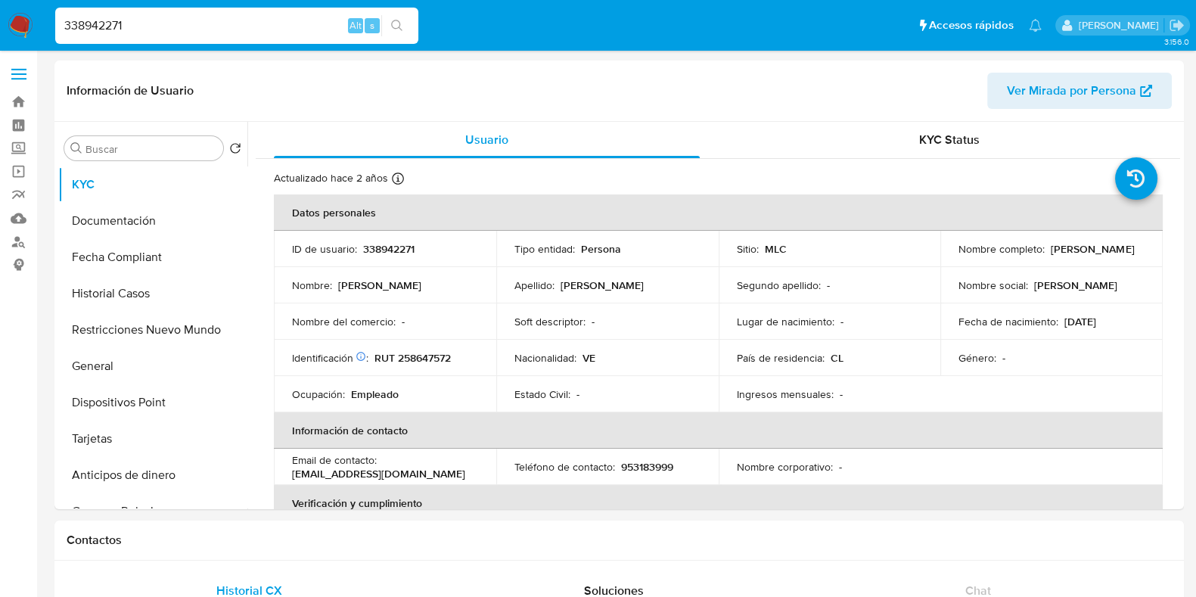
copy p "[PERSON_NAME]"
drag, startPoint x: 96, startPoint y: 19, endPoint x: 41, endPoint y: 26, distance: 55.7
click at [41, 26] on nav "Pausado Ver notificaciones 338942271 Alt s Accesos rápidos Presiona las siguien…" at bounding box center [598, 25] width 1196 height 51
paste input "611710519"
type input "611710519"
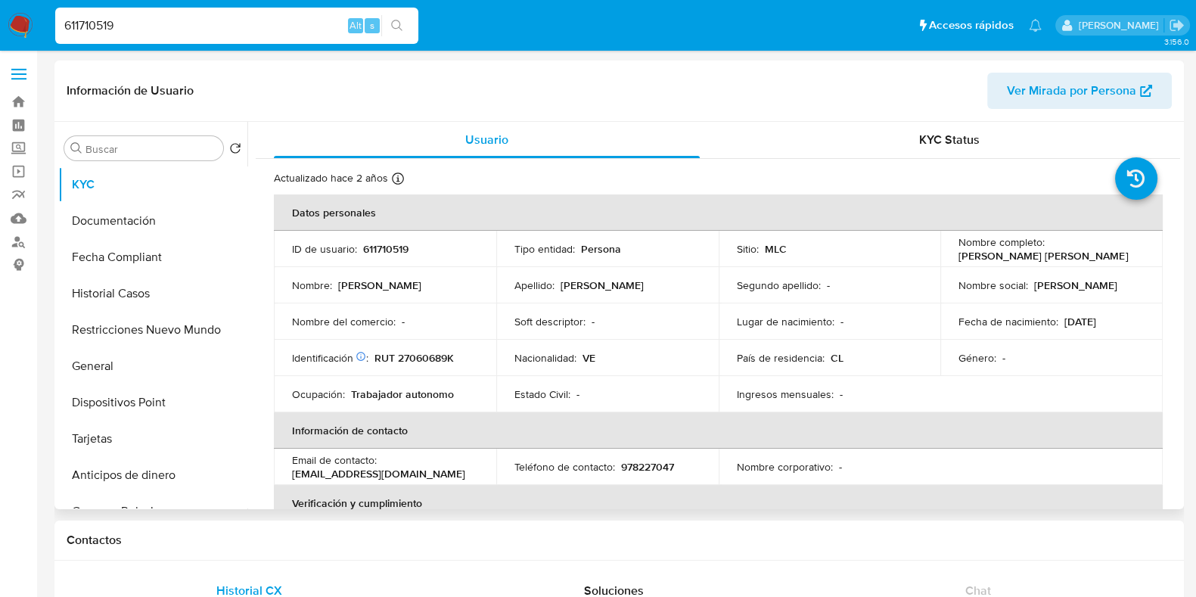
select select "10"
drag, startPoint x: 1095, startPoint y: 255, endPoint x: 939, endPoint y: 259, distance: 155.9
click at [940, 259] on td "Nombre completo : [PERSON_NAME] [PERSON_NAME]" at bounding box center [1051, 249] width 222 height 36
copy p "[PERSON_NAME] [PERSON_NAME]"
click at [386, 253] on p "611710519" at bounding box center [385, 249] width 45 height 14
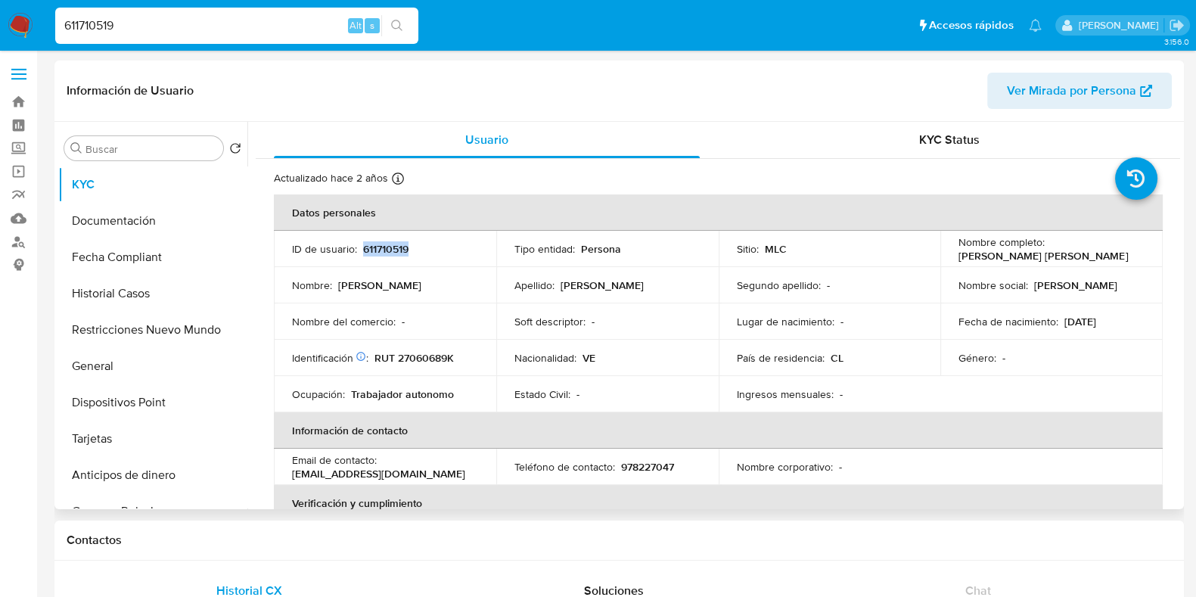
click at [386, 252] on p "611710519" at bounding box center [385, 249] width 45 height 14
copy p "611710519"
drag, startPoint x: 151, startPoint y: 28, endPoint x: 42, endPoint y: 28, distance: 108.9
click at [42, 28] on nav "Pausado Ver notificaciones 611710519 Alt s Accesos rápidos Presiona las siguien…" at bounding box center [598, 25] width 1196 height 51
paste input "830874273"
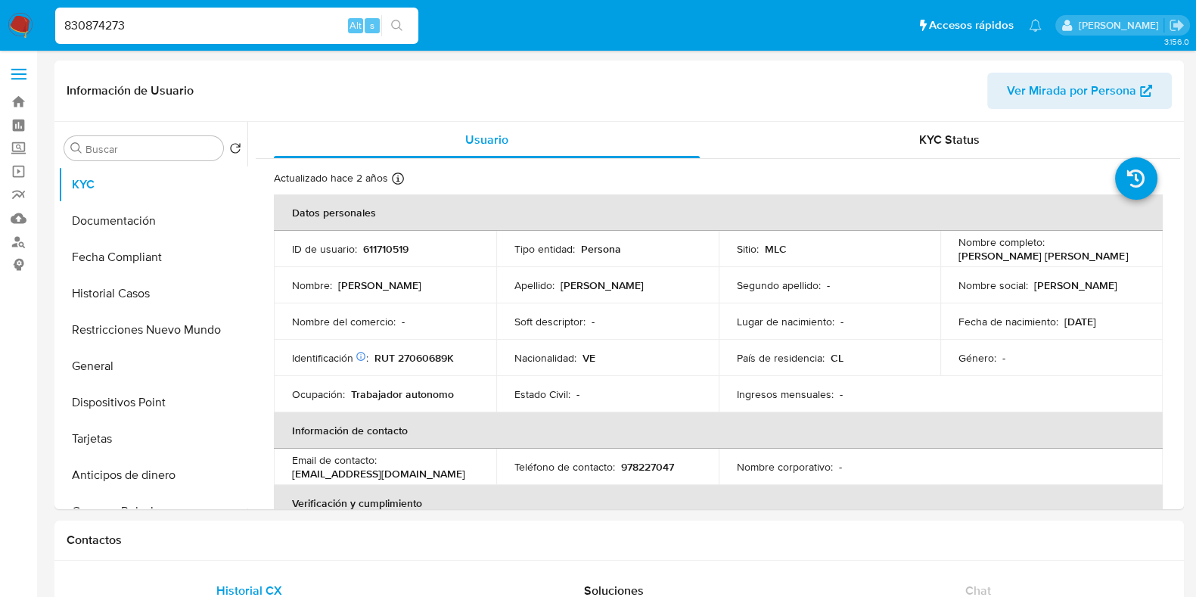
type input "830874273"
select select "10"
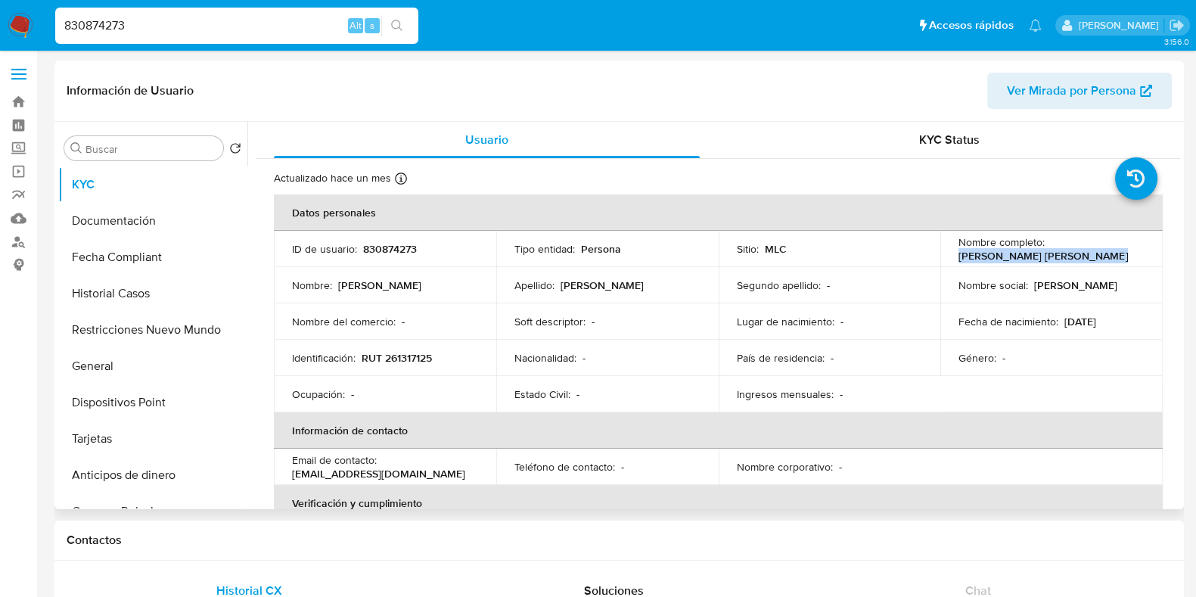
drag, startPoint x: 1104, startPoint y: 258, endPoint x: 951, endPoint y: 262, distance: 152.8
click at [951, 262] on td "Nombre completo : [PERSON_NAME] [PERSON_NAME]" at bounding box center [1051, 249] width 222 height 36
copy p "[PERSON_NAME] [PERSON_NAME]"
drag, startPoint x: 144, startPoint y: 26, endPoint x: 49, endPoint y: 21, distance: 94.7
click at [49, 21] on ul "Pausado Ver notificaciones 830874273 Alt s Accesos rápidos Presiona las siguien…" at bounding box center [548, 25] width 1001 height 38
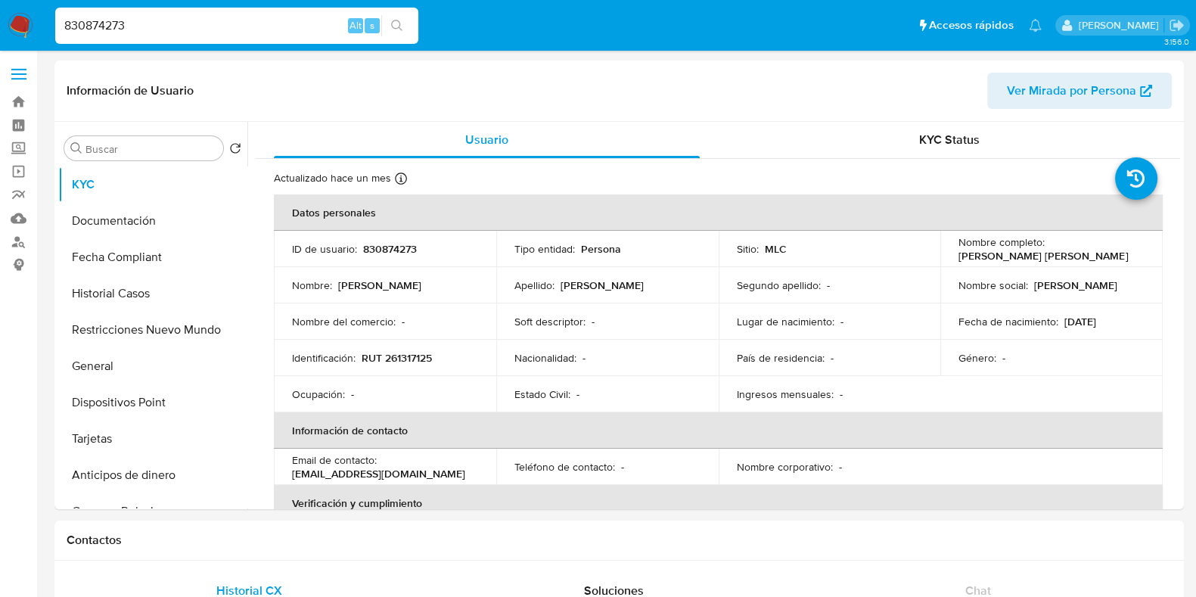
paste input "397301735"
type input "397301735"
select select "10"
drag, startPoint x: 1102, startPoint y: 259, endPoint x: 948, endPoint y: 253, distance: 153.6
click at [948, 253] on td "Nombre completo : [PERSON_NAME]" at bounding box center [1051, 249] width 222 height 36
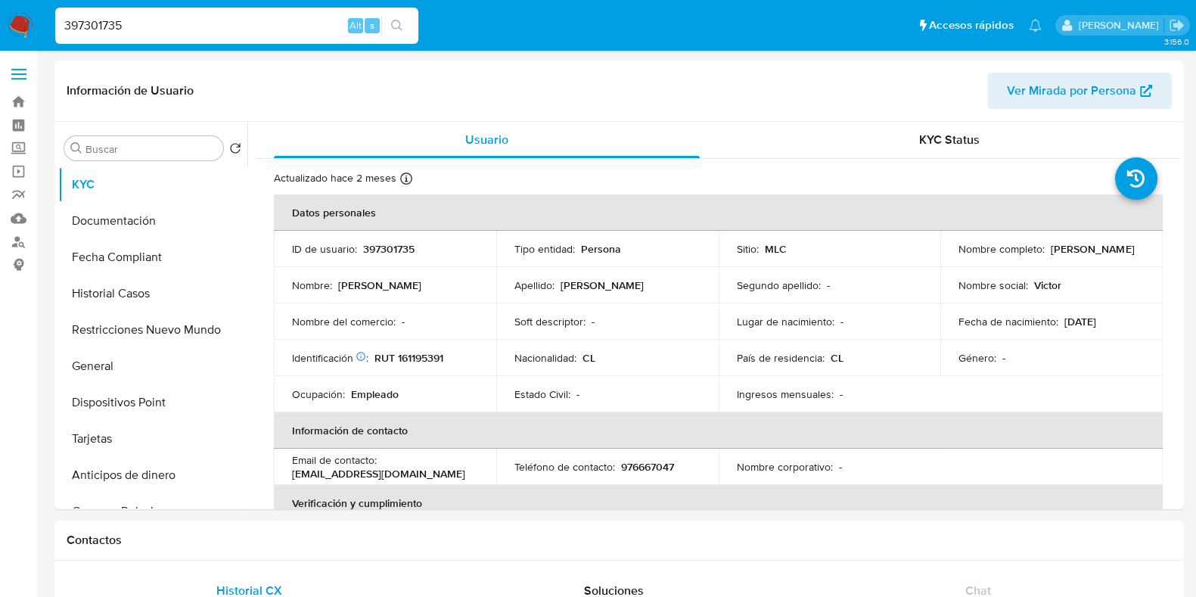
copy p "[PERSON_NAME]"
click at [402, 244] on p "397301735" at bounding box center [388, 249] width 51 height 14
copy p "397301735"
click at [200, 17] on input "397301735" at bounding box center [236, 26] width 363 height 20
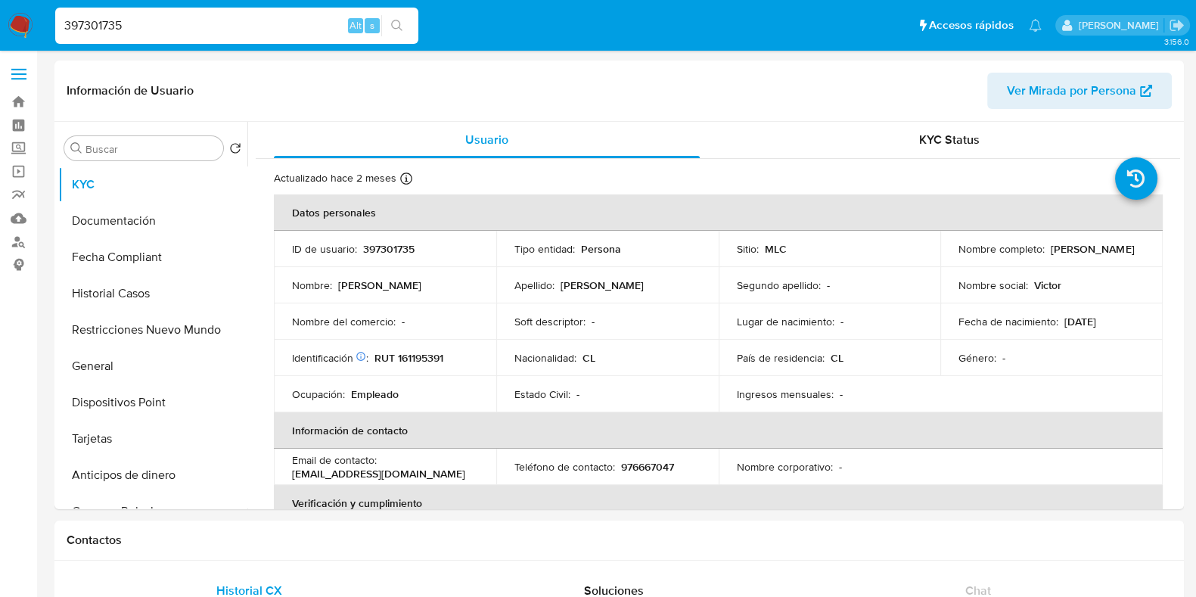
drag, startPoint x: 190, startPoint y: 20, endPoint x: -29, endPoint y: 23, distance: 219.4
paste input "1016822901"
type input "1016822901"
select select "10"
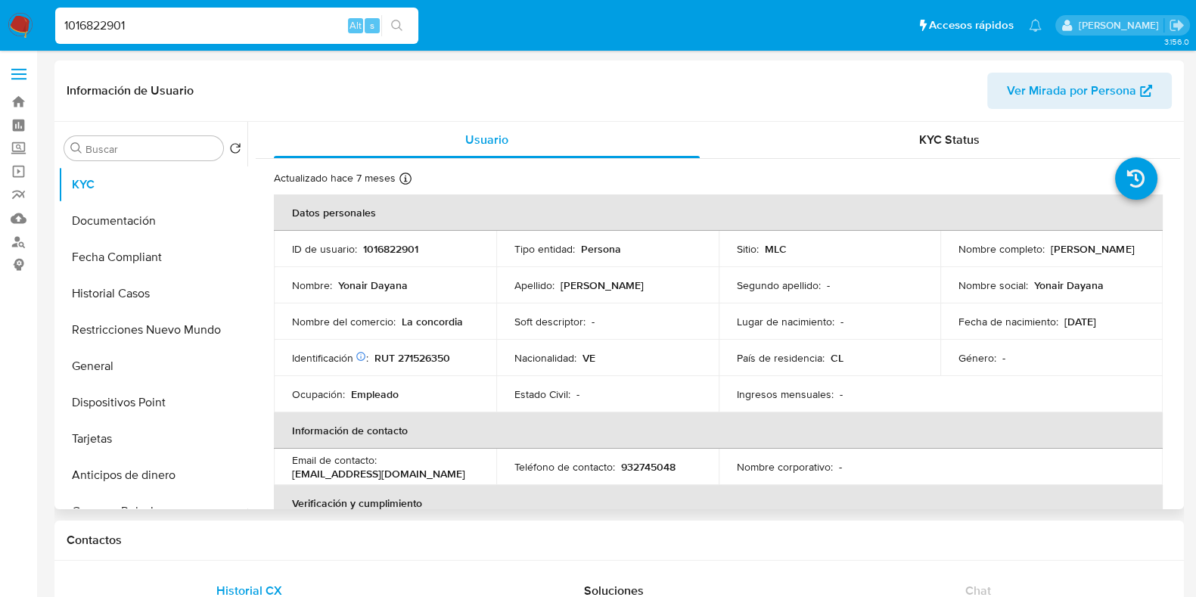
drag, startPoint x: 1094, startPoint y: 258, endPoint x: 936, endPoint y: 254, distance: 157.4
click at [940, 254] on td "Nombre completo : [PERSON_NAME]" at bounding box center [1051, 249] width 222 height 36
copy p "[PERSON_NAME]"
drag, startPoint x: 282, startPoint y: 31, endPoint x: 47, endPoint y: 27, distance: 235.2
click at [48, 27] on ul "Pausado Ver notificaciones 1016822901 Alt s Accesos rápidos Presiona las siguie…" at bounding box center [548, 25] width 1001 height 38
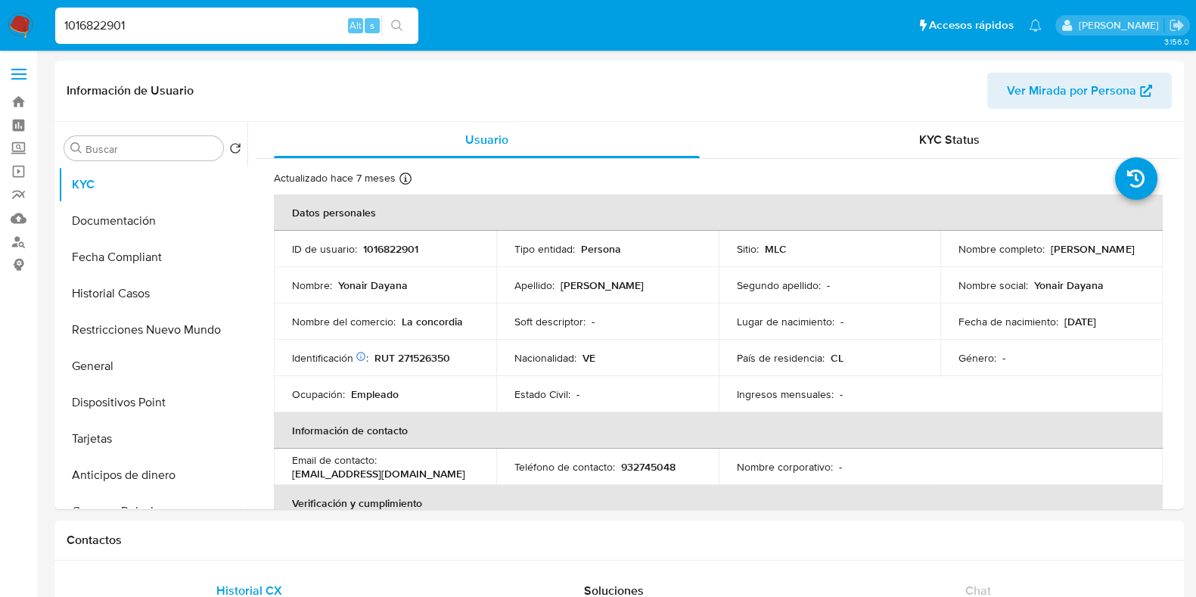
paste input "569227758"
type input "569227758"
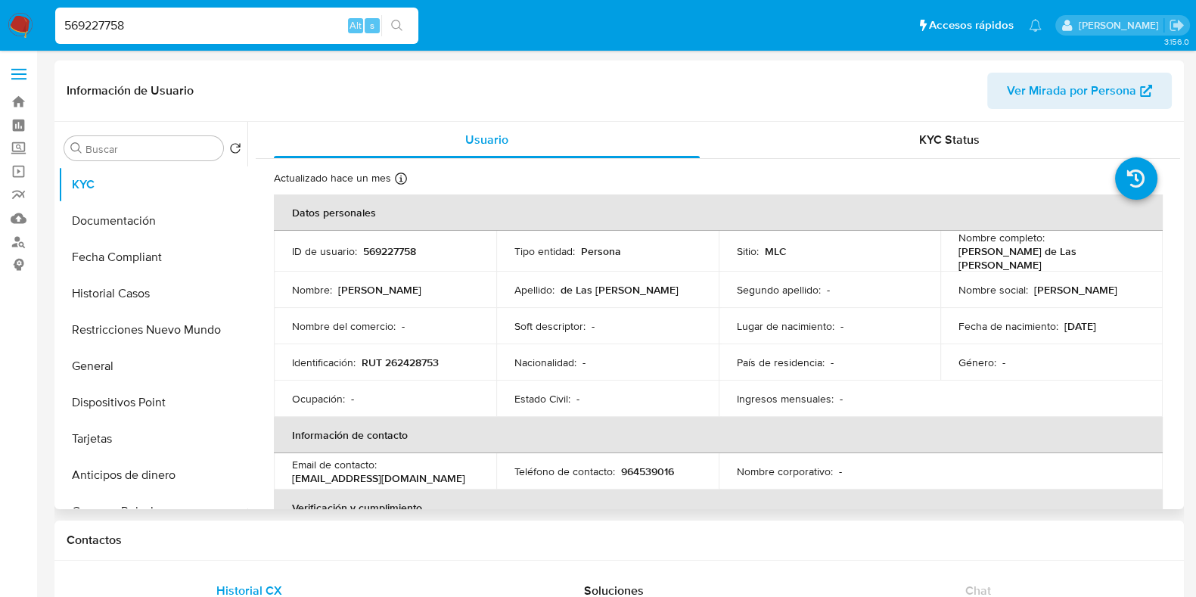
select select "10"
drag, startPoint x: 1035, startPoint y: 267, endPoint x: 945, endPoint y: 256, distance: 90.0
click at [945, 256] on td "Nombre completo : [PERSON_NAME] de Las [PERSON_NAME]" at bounding box center [1051, 251] width 222 height 41
copy p "[PERSON_NAME] de Las [PERSON_NAME]"
click at [393, 247] on p "569227758" at bounding box center [389, 251] width 53 height 14
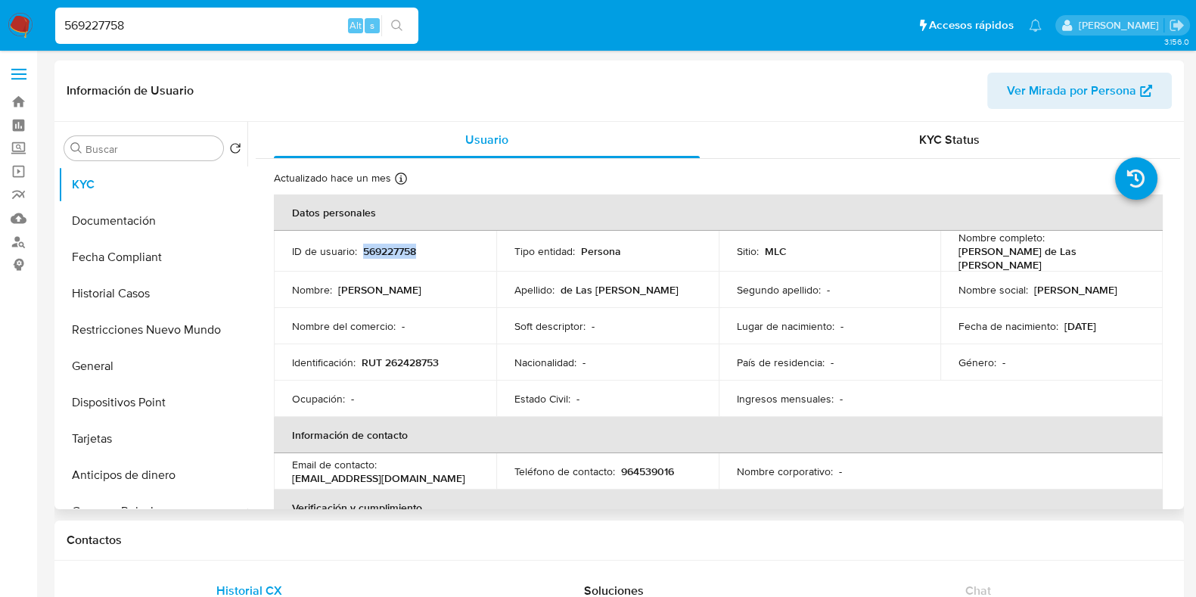
click at [393, 247] on p "569227758" at bounding box center [389, 251] width 53 height 14
drag, startPoint x: 182, startPoint y: 28, endPoint x: 74, endPoint y: 24, distance: 107.5
click at [74, 24] on input "569227758" at bounding box center [236, 26] width 363 height 20
type input "5"
paste input "2471756977"
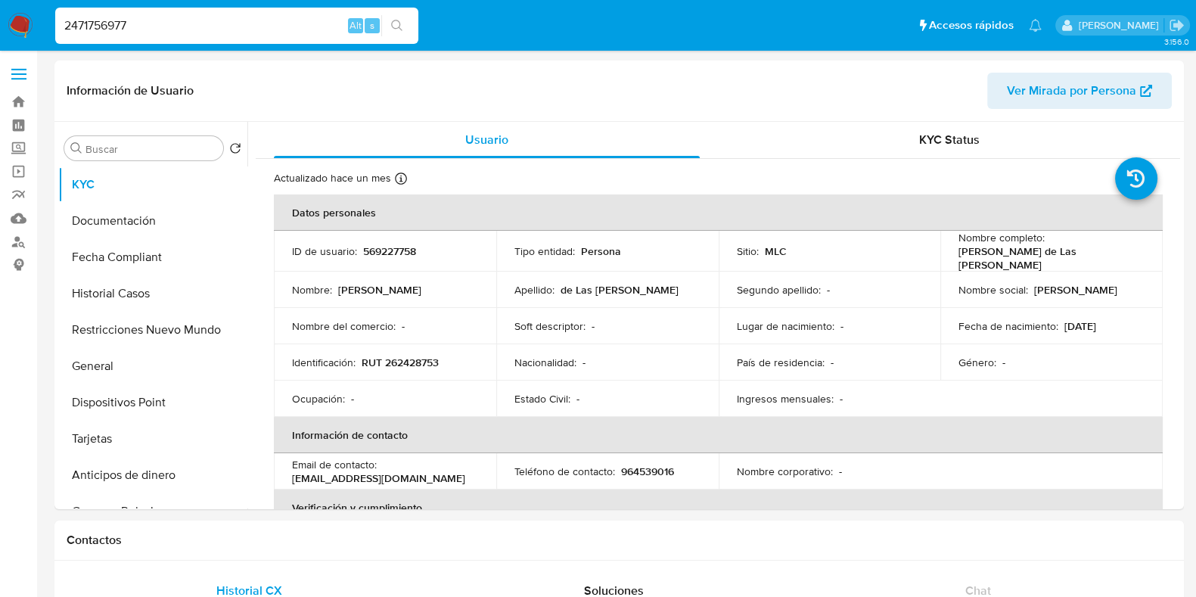
type input "2471756977"
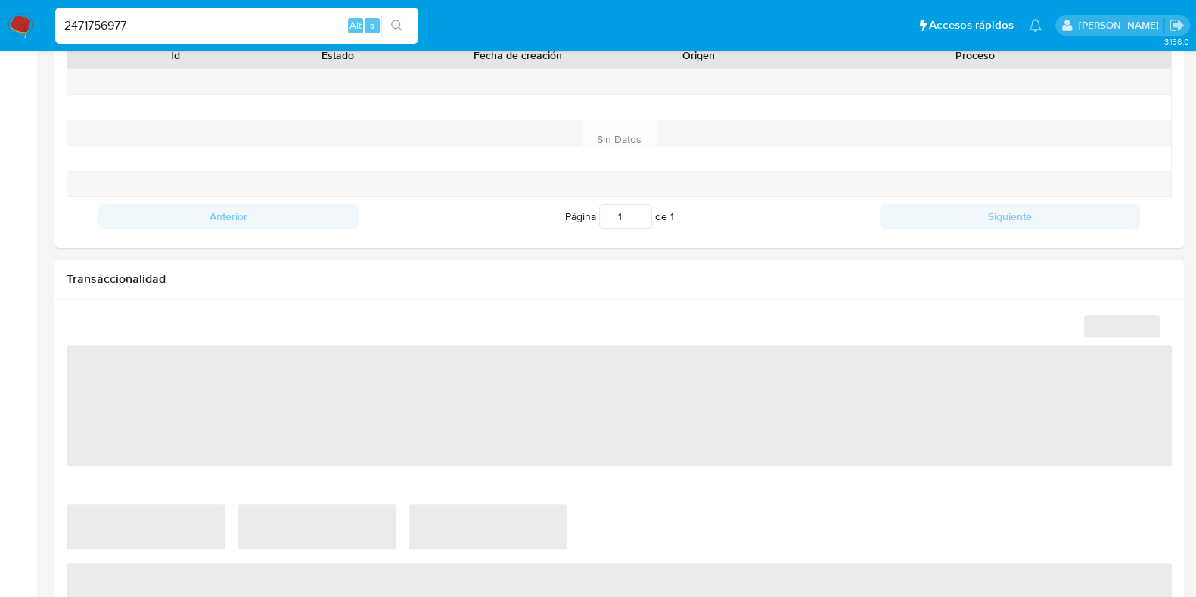
scroll to position [1010, 0]
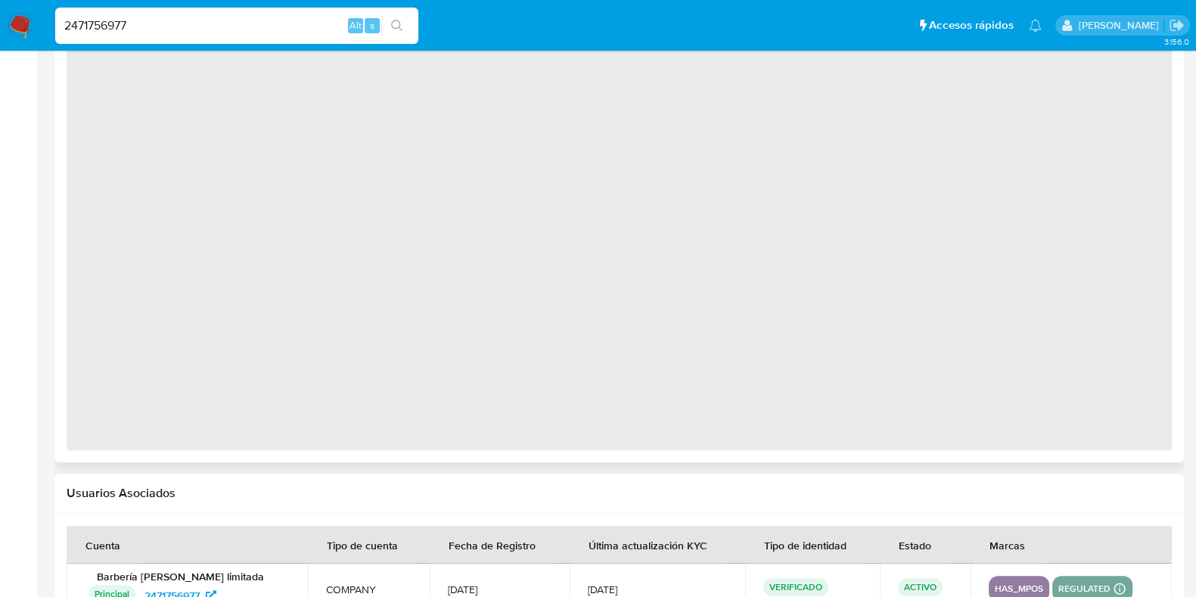
select select "10"
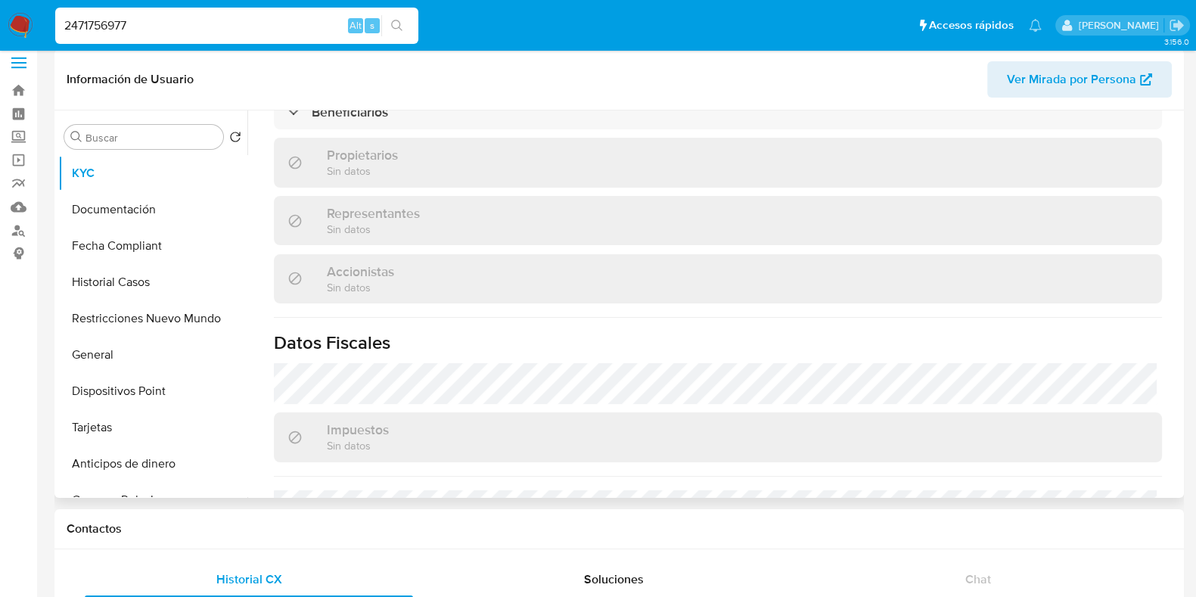
scroll to position [726, 0]
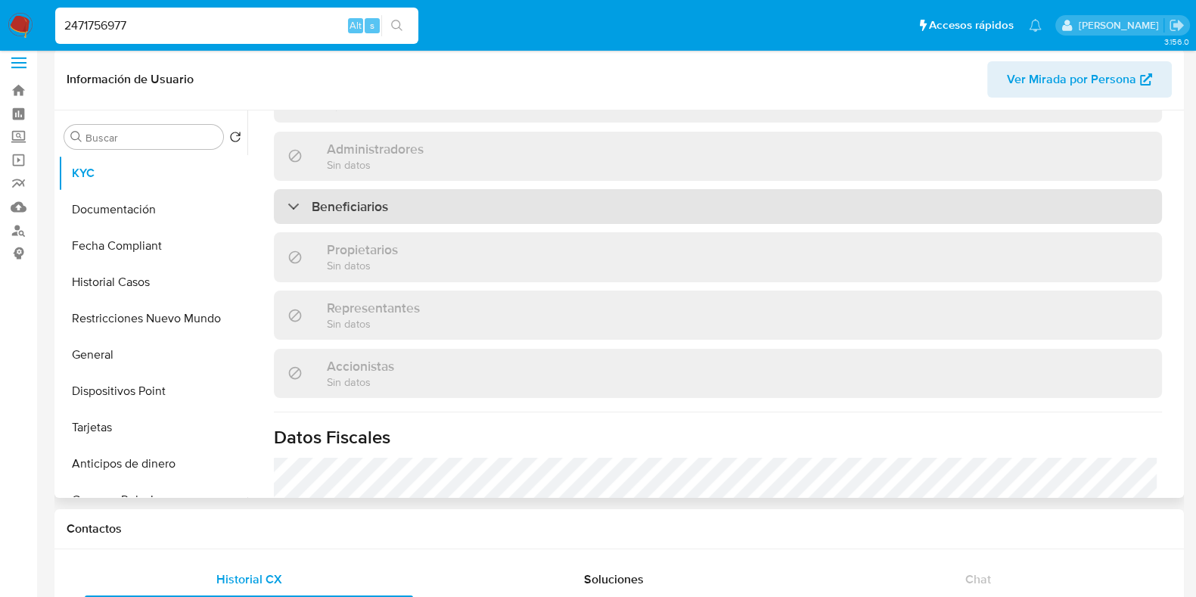
click at [431, 218] on div "Beneficiarios" at bounding box center [718, 206] width 888 height 35
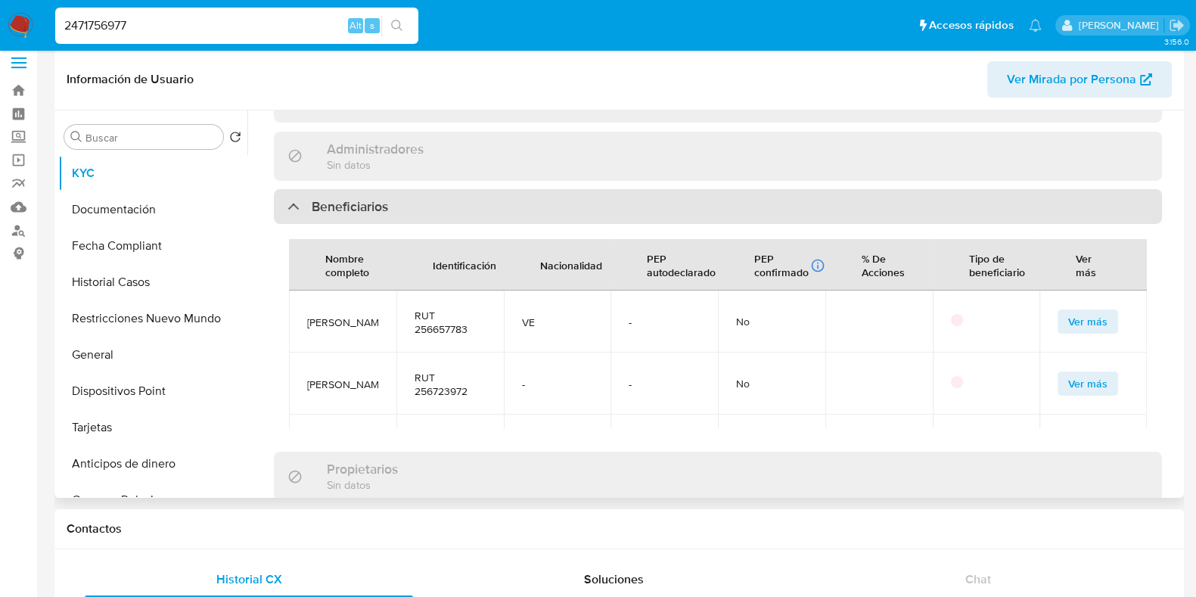
click at [440, 207] on div "Beneficiarios" at bounding box center [718, 206] width 888 height 35
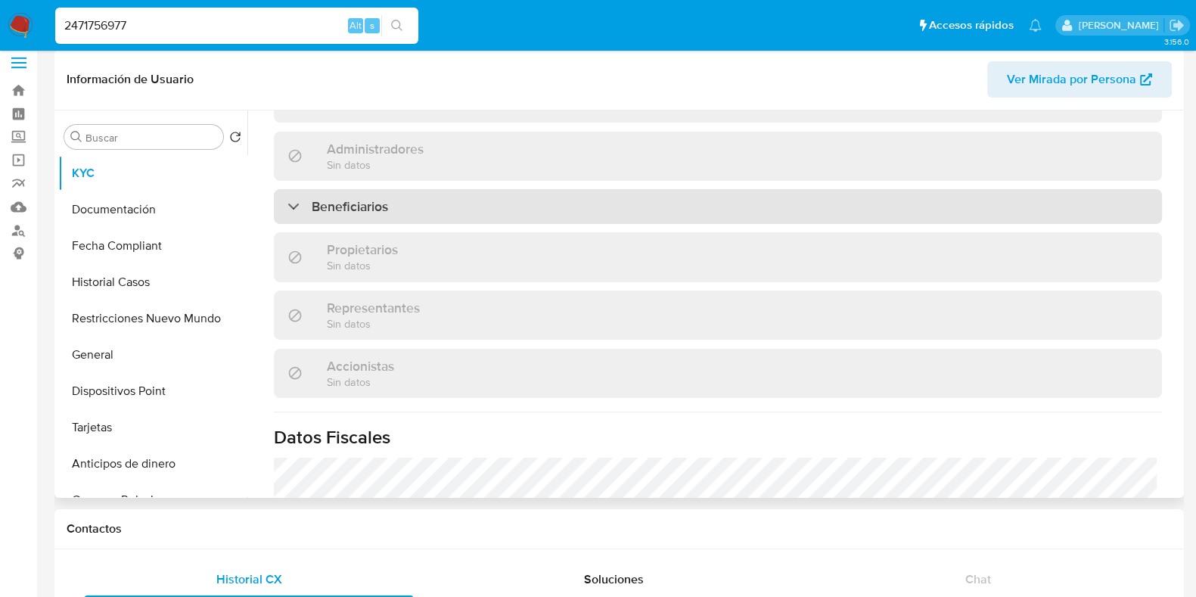
scroll to position [537, 0]
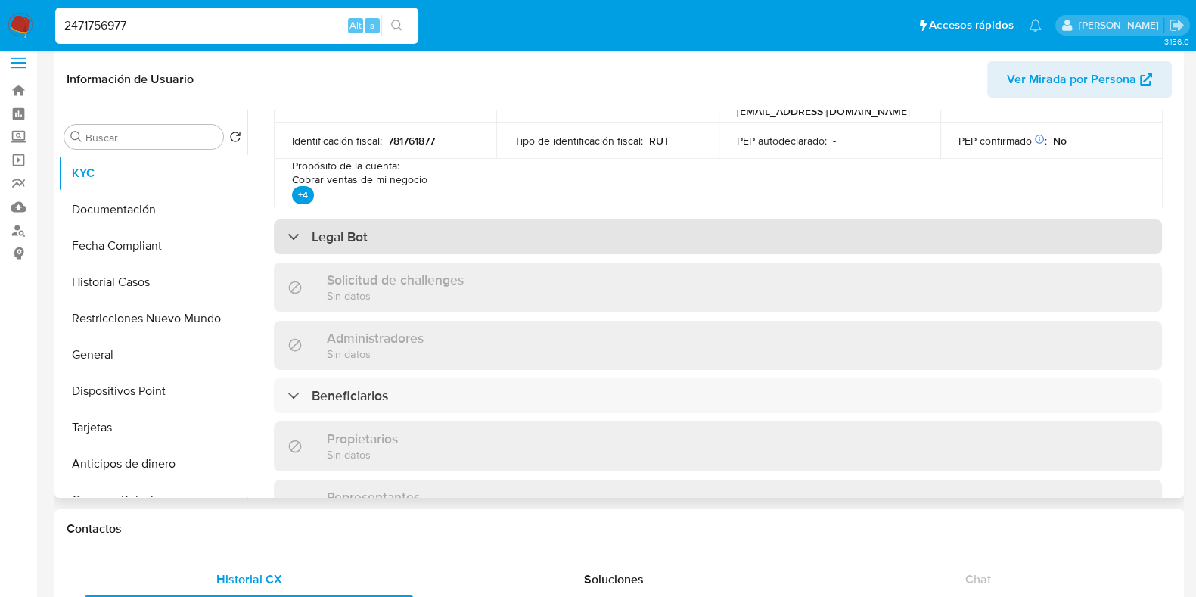
click at [431, 246] on div "Legal Bot" at bounding box center [718, 236] width 888 height 35
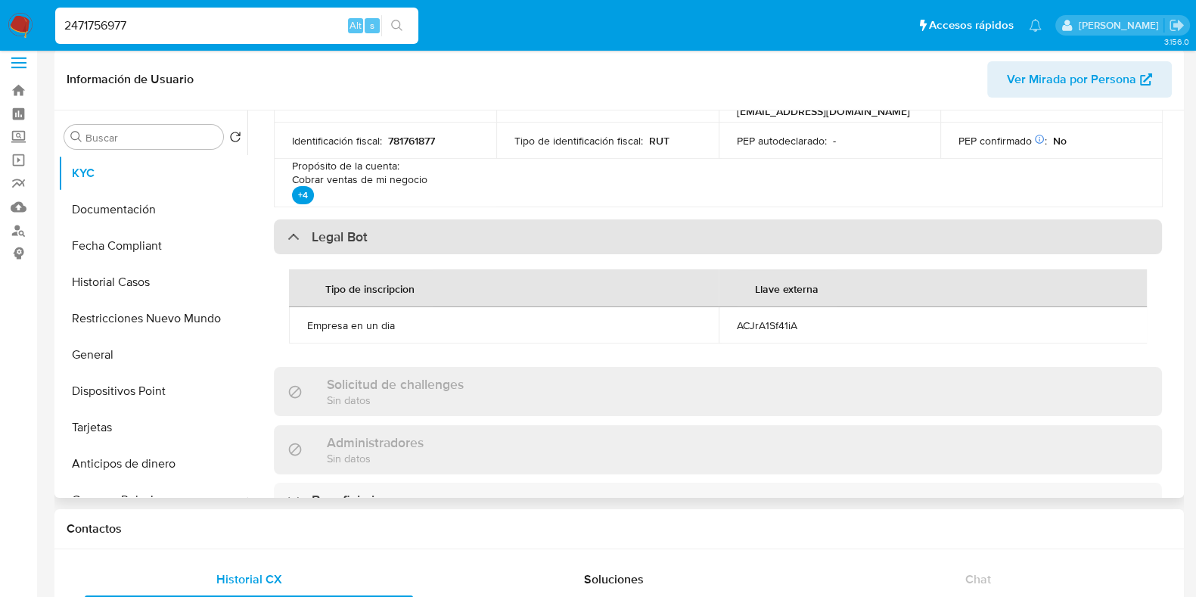
click at [446, 232] on div "Legal Bot" at bounding box center [718, 236] width 888 height 35
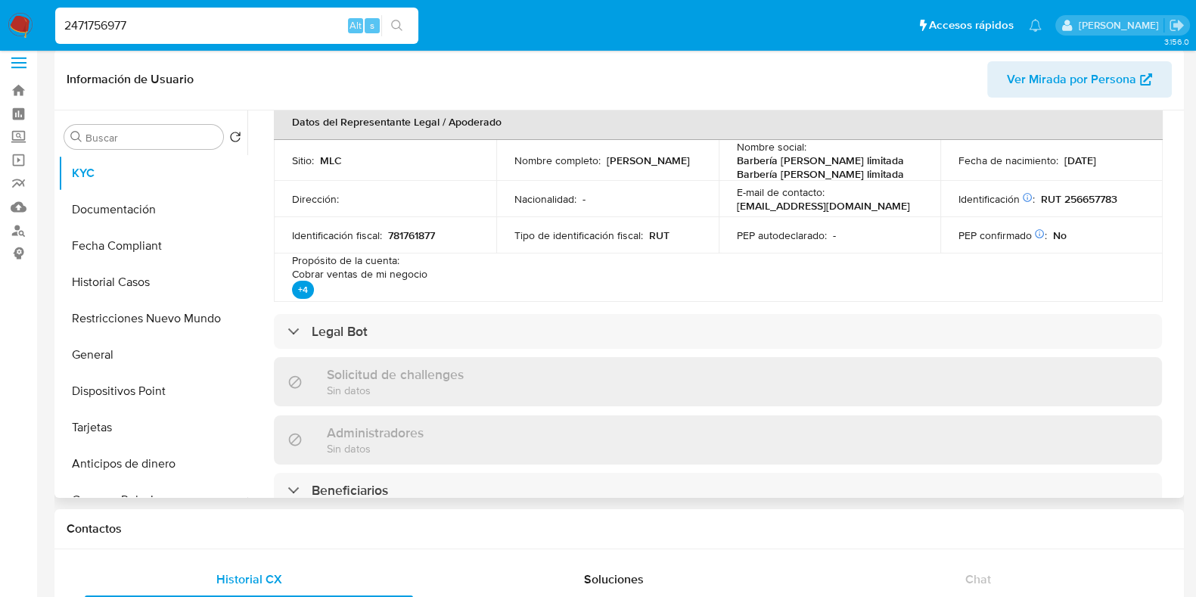
scroll to position [348, 0]
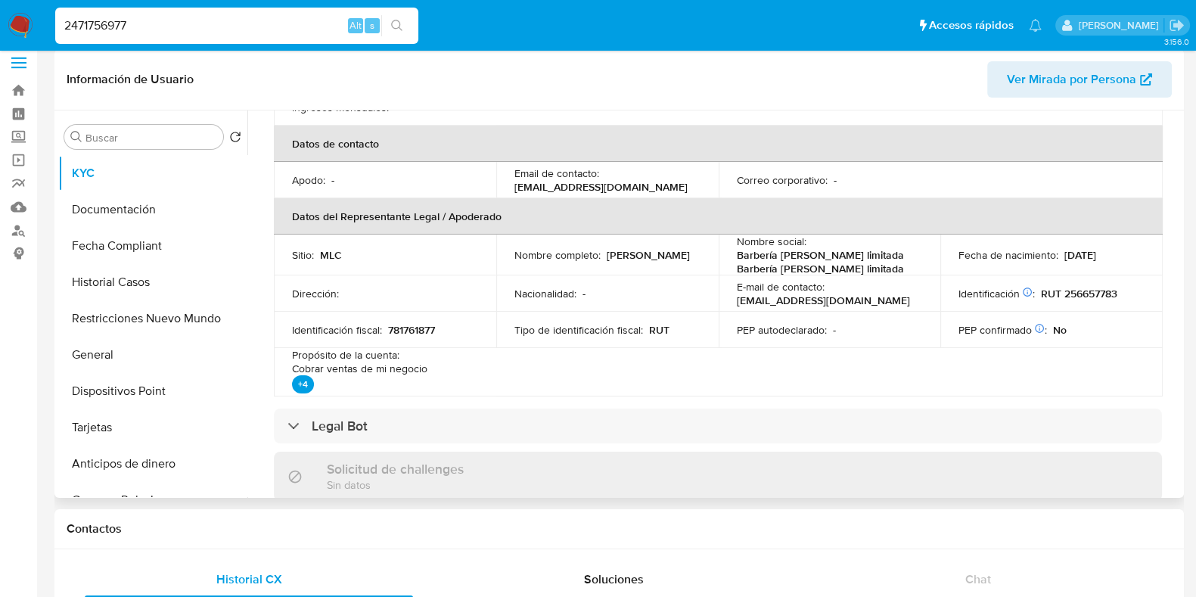
drag, startPoint x: 526, startPoint y: 255, endPoint x: 691, endPoint y: 266, distance: 165.3
click at [691, 266] on td "Nombre completo : [PERSON_NAME]" at bounding box center [607, 254] width 222 height 41
drag, startPoint x: 681, startPoint y: 263, endPoint x: 474, endPoint y: 257, distance: 206.6
click at [474, 257] on tr "Sitio : MLC Nombre completo : [PERSON_NAME] Nombre social : Barbería [PERSON_NA…" at bounding box center [718, 254] width 889 height 41
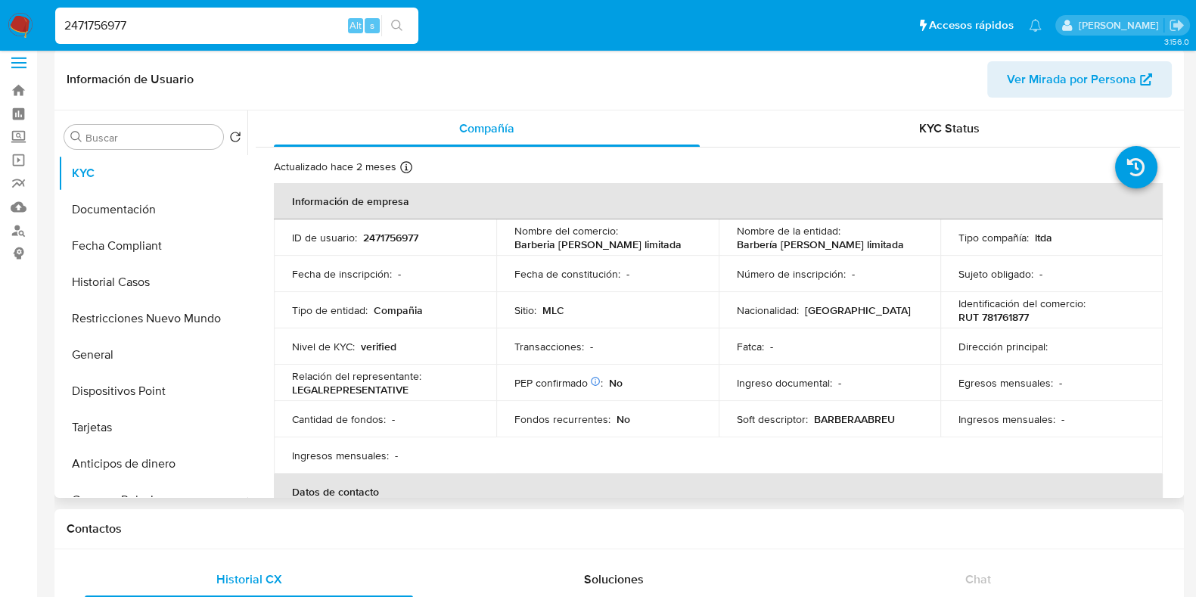
scroll to position [0, 0]
